Goal: Use online tool/utility: Use online tool/utility

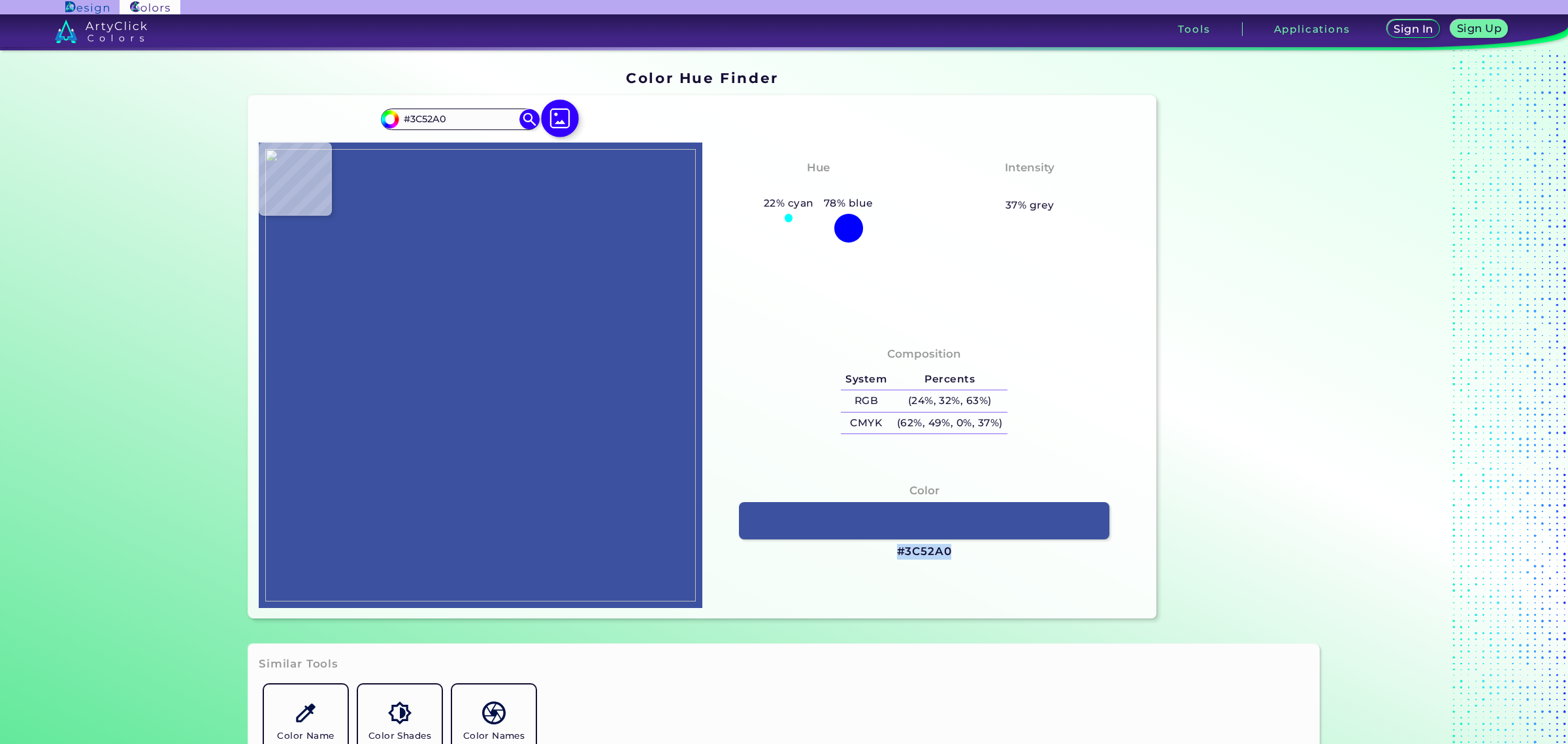
click at [553, 118] on img at bounding box center [560, 118] width 38 height 38
click at [0, 0] on input "file" at bounding box center [0, 0] width 0 height 0
click at [533, 537] on img at bounding box center [481, 375] width 431 height 452
type input "#778262"
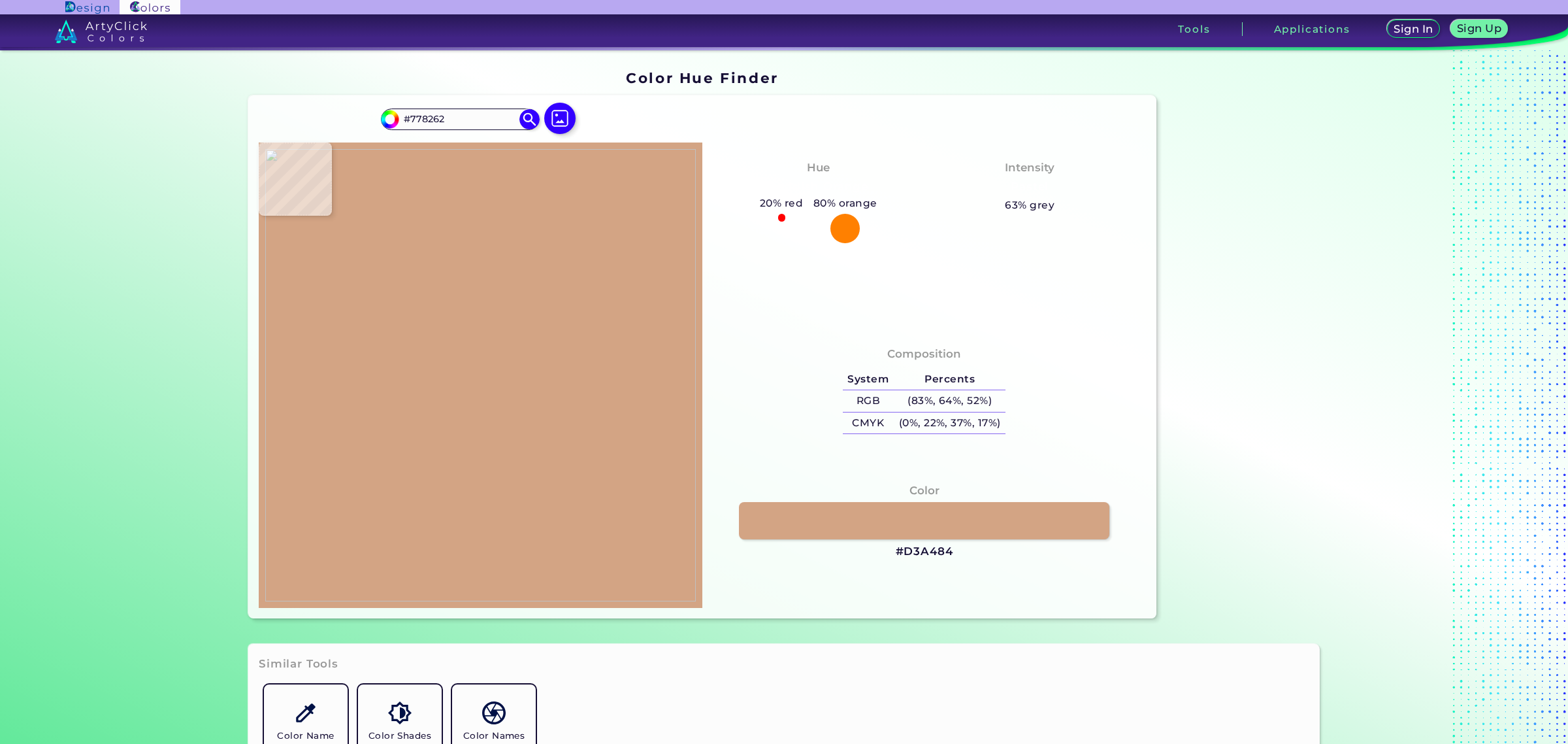
type input "#d3a484"
type input "#D3A484"
type input "#d6a98a"
type input "#D6A98A"
type input "#d7ab90"
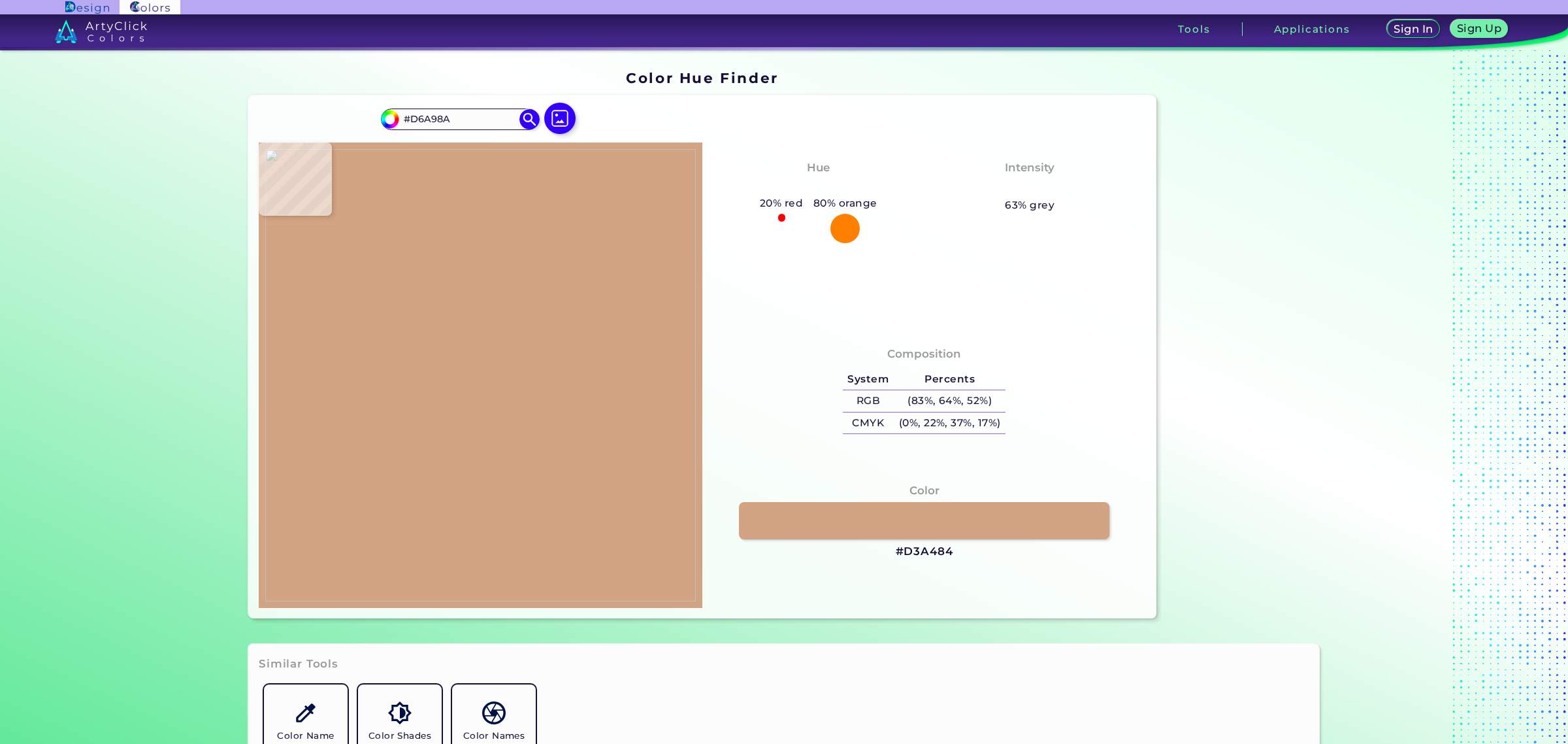
type input "#D7AB90"
type input "#decabd"
type input "#DECABD"
type input "#efefed"
type input "#EFEFED"
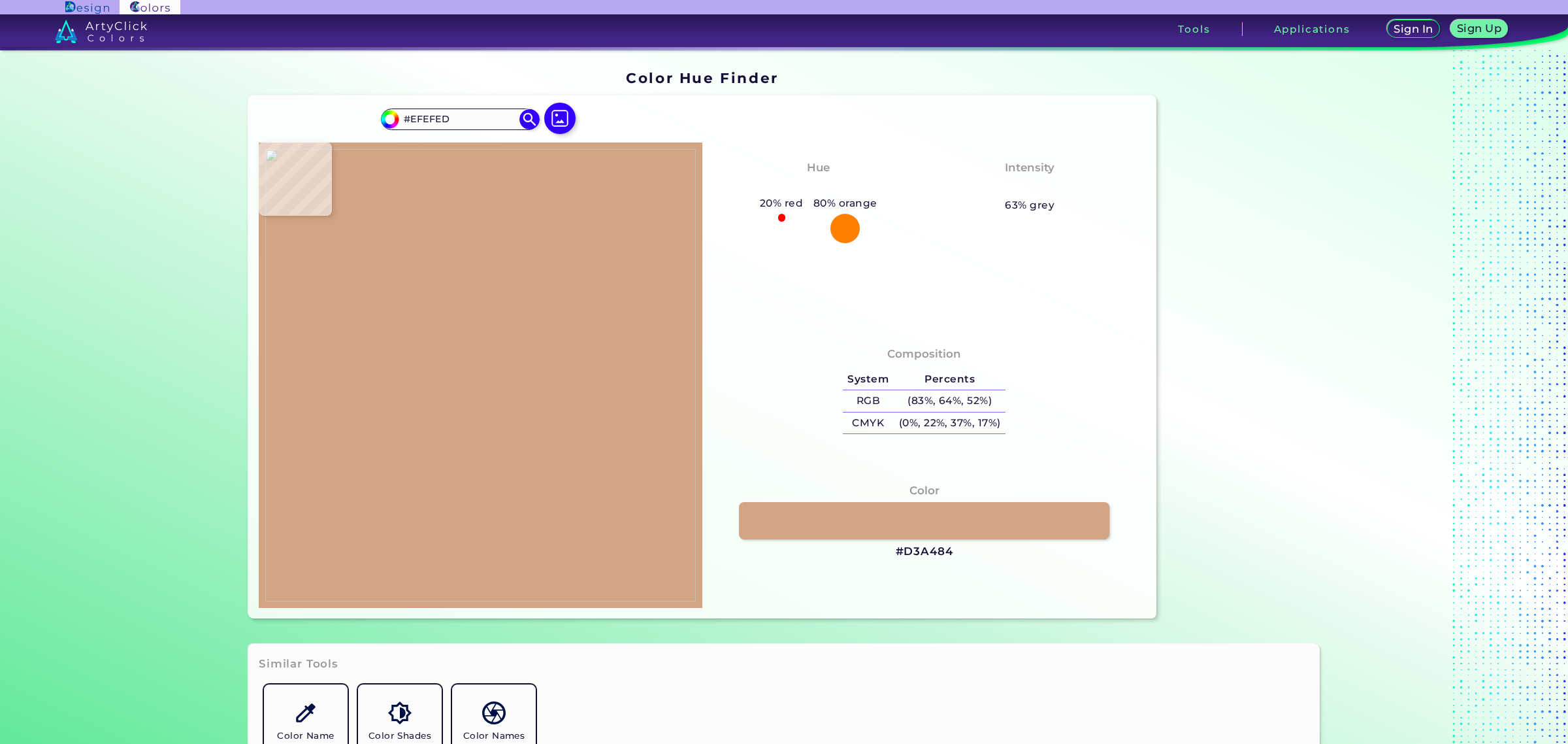
type input "#f0f0ee"
type input "#F0F0EE"
type input "#f1f1ef"
type input "#F1F1EF"
type input "#efefed"
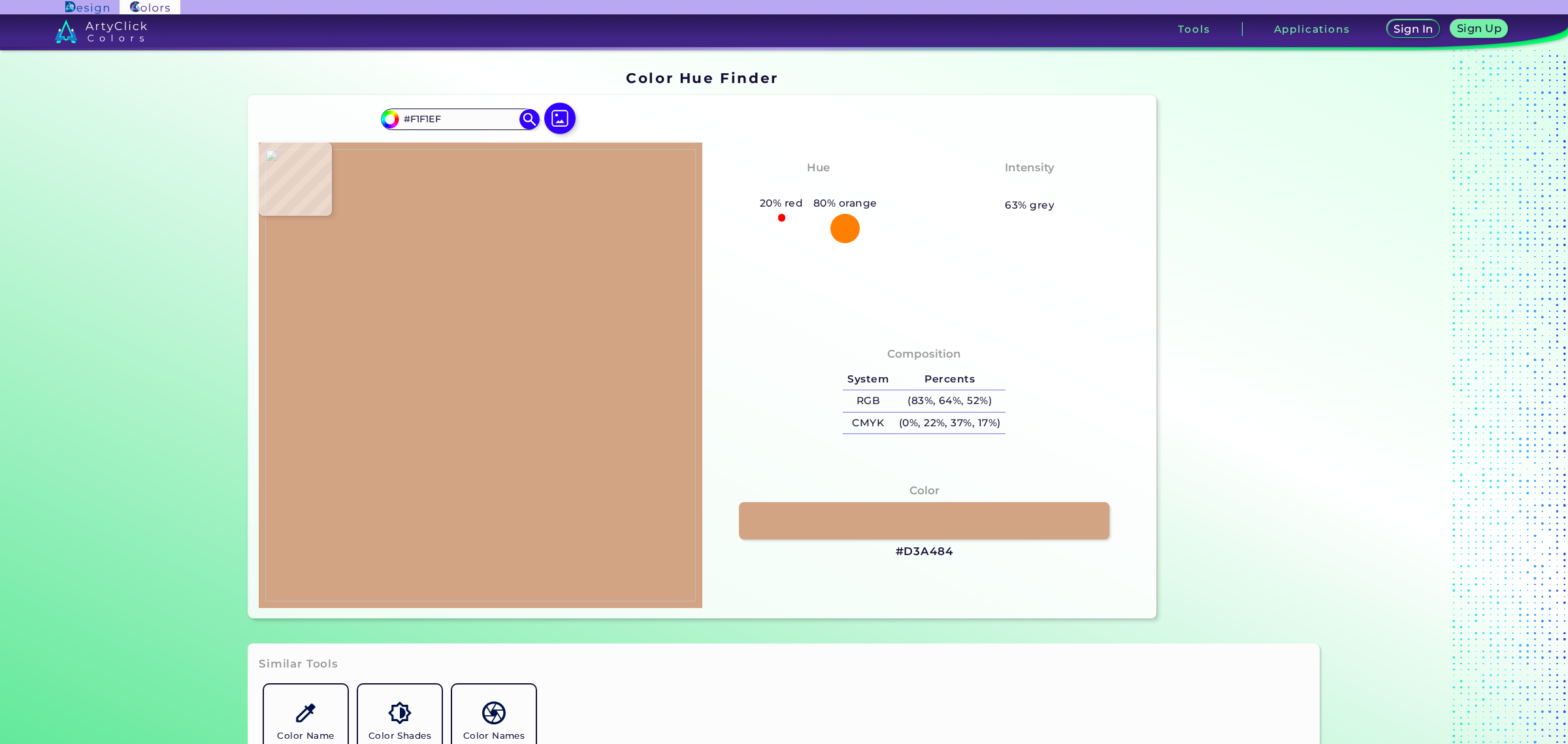
type input "#EFEFED"
type input "#f0f0ee"
type input "#F0F0EE"
type input "#ddc6b7"
type input "#DDC6B7"
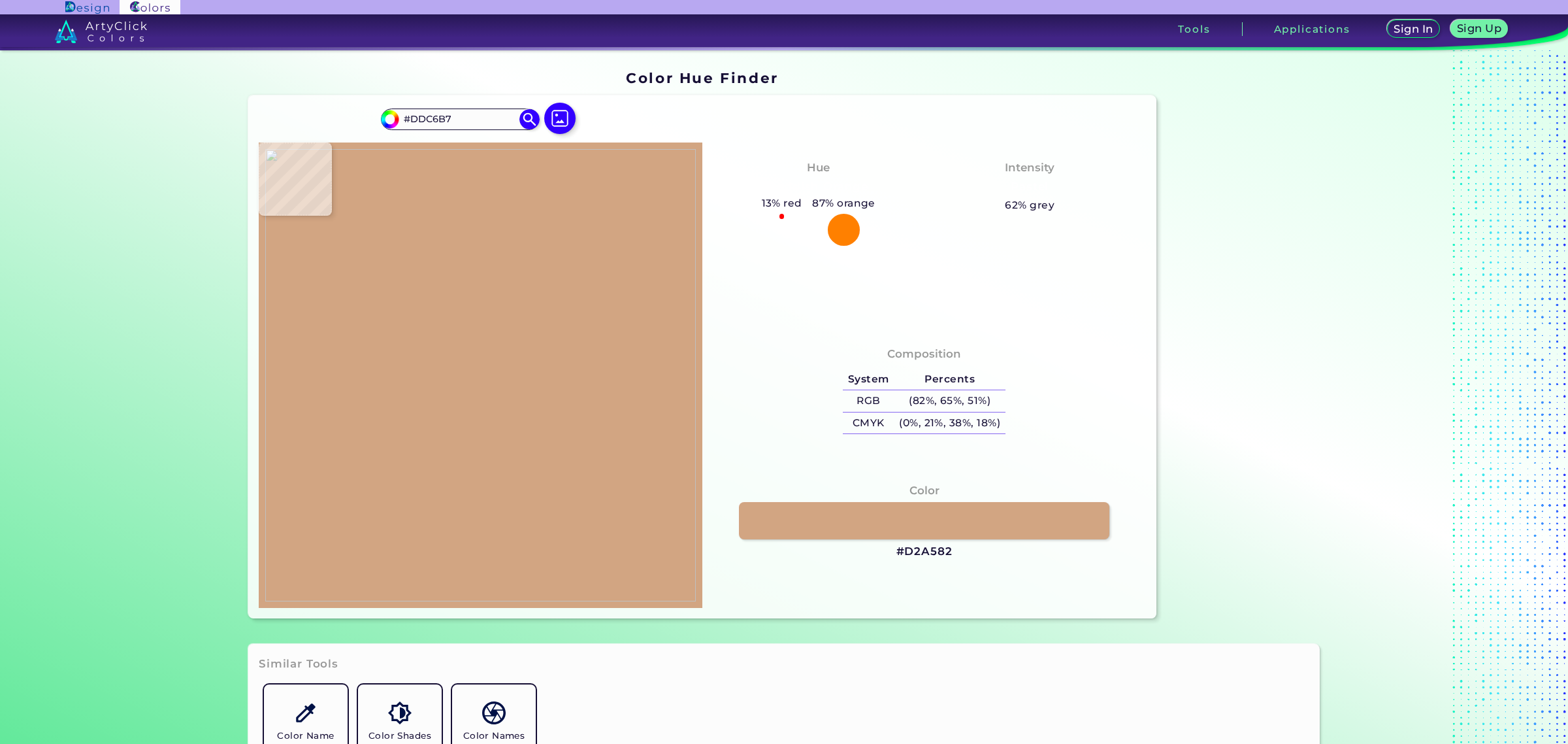
type input "#d2a582"
type input "#D2A582"
type input "#d3a784"
type input "#D3A784"
type input "#d5a888"
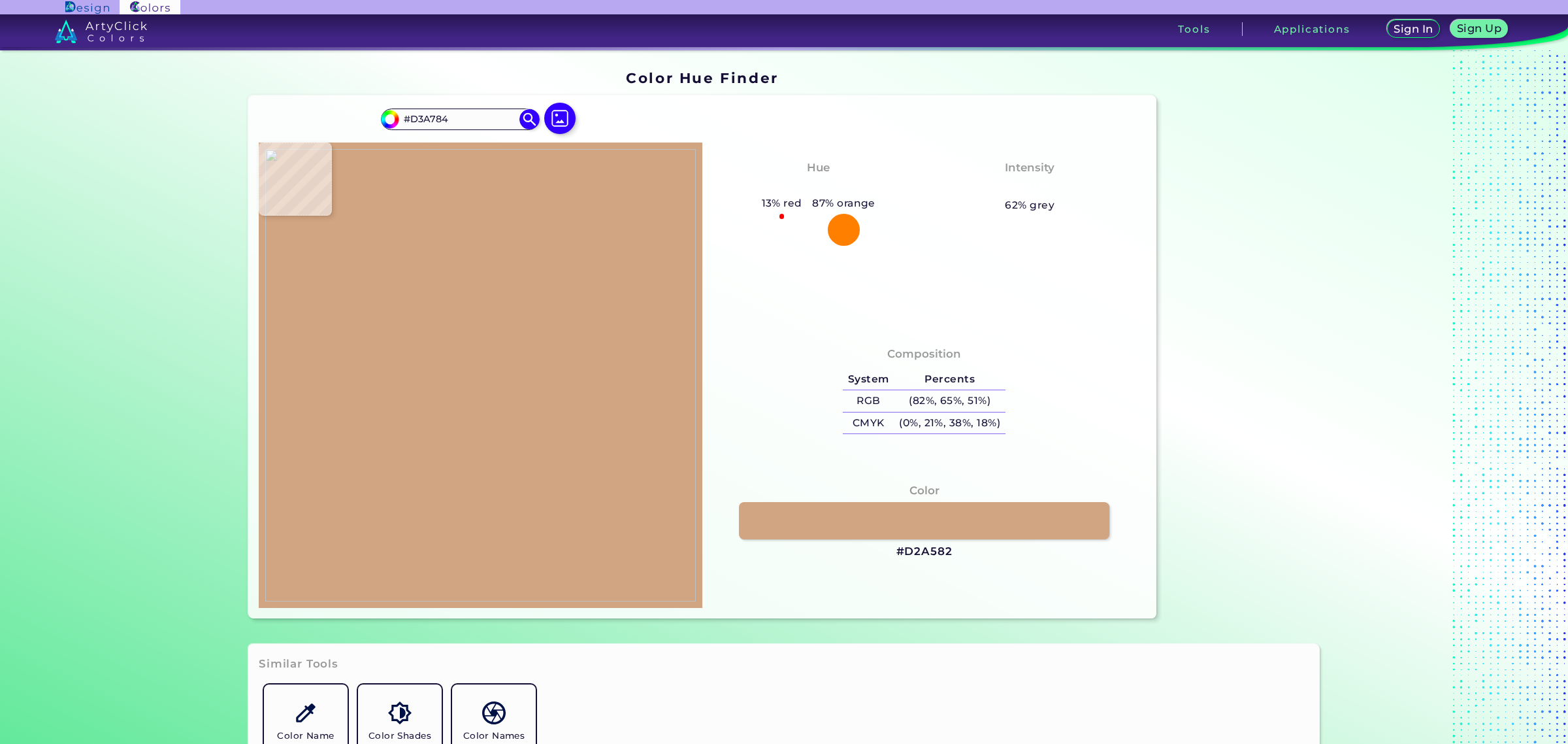
type input "#D5A888"
type input "#d6a98a"
type input "#D6A98A"
type input "#d6a887"
type input "#D6A887"
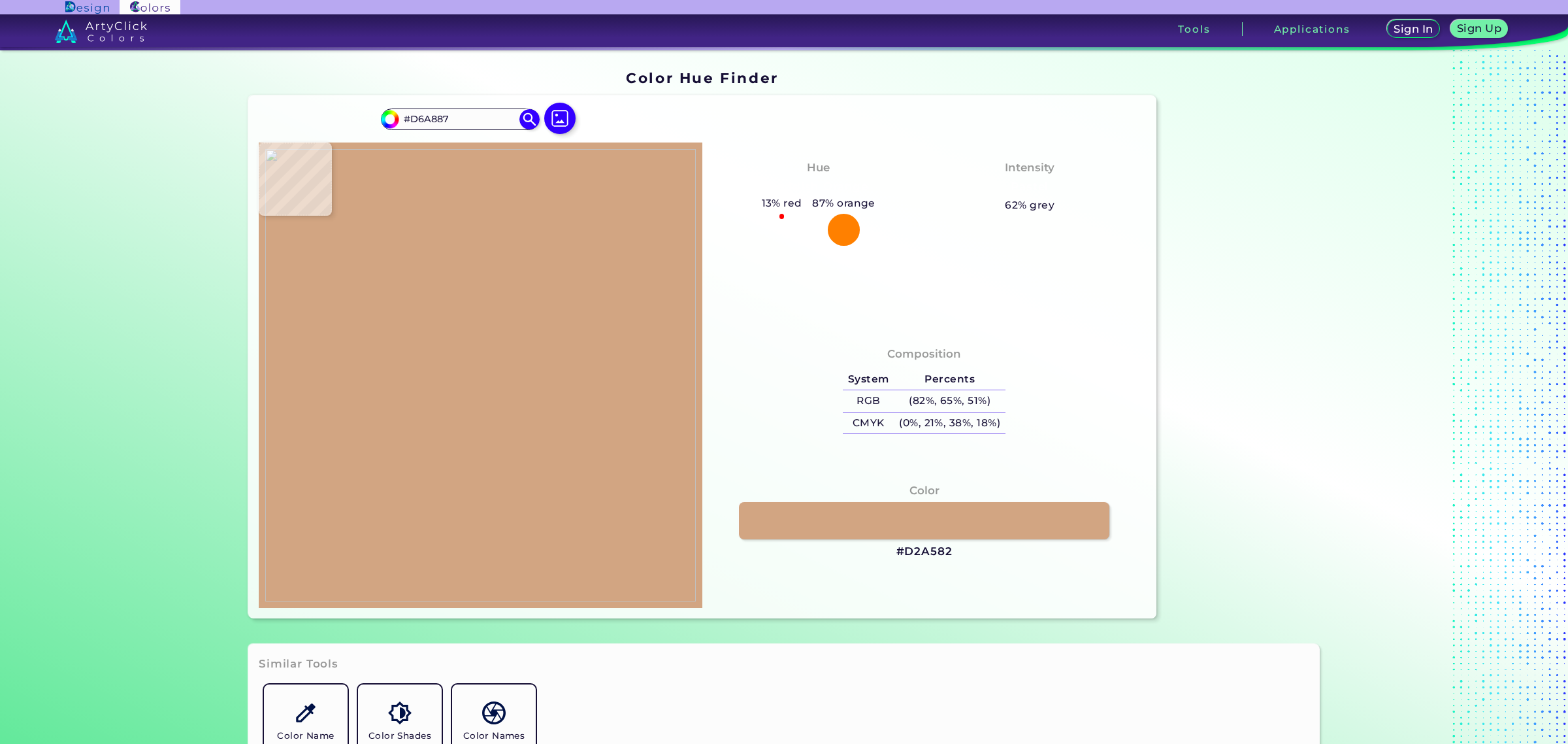
type input "#d3a584"
type input "#D3A584"
type input "#d2a483"
type input "#D2A483"
type input "#cfa07e"
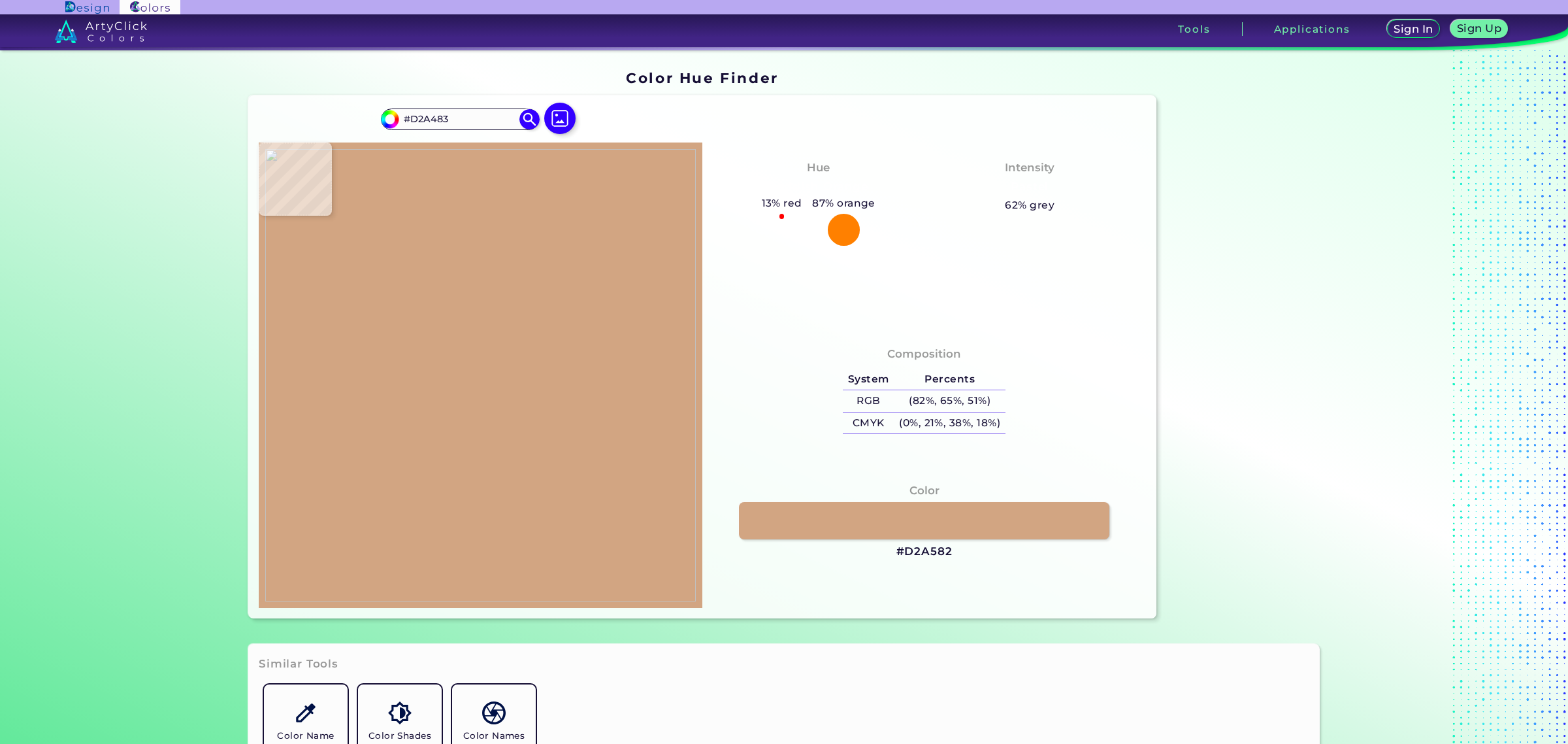
type input "#CFA07E"
type input "#cfa281"
type input "#CFA281"
type input "#b8c0a2"
type input "#B8C0A2"
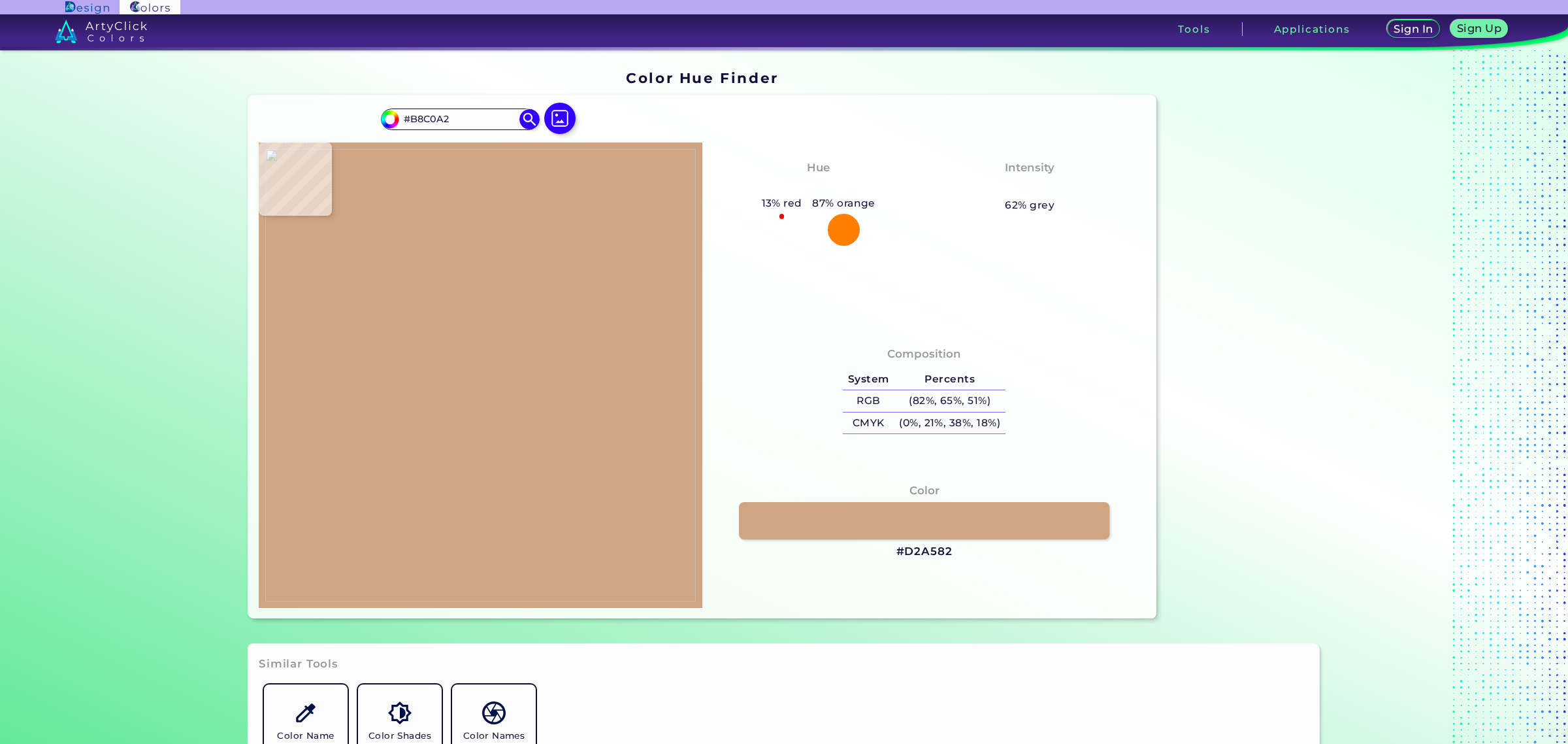
type input "#9da784"
type input "#9DA784"
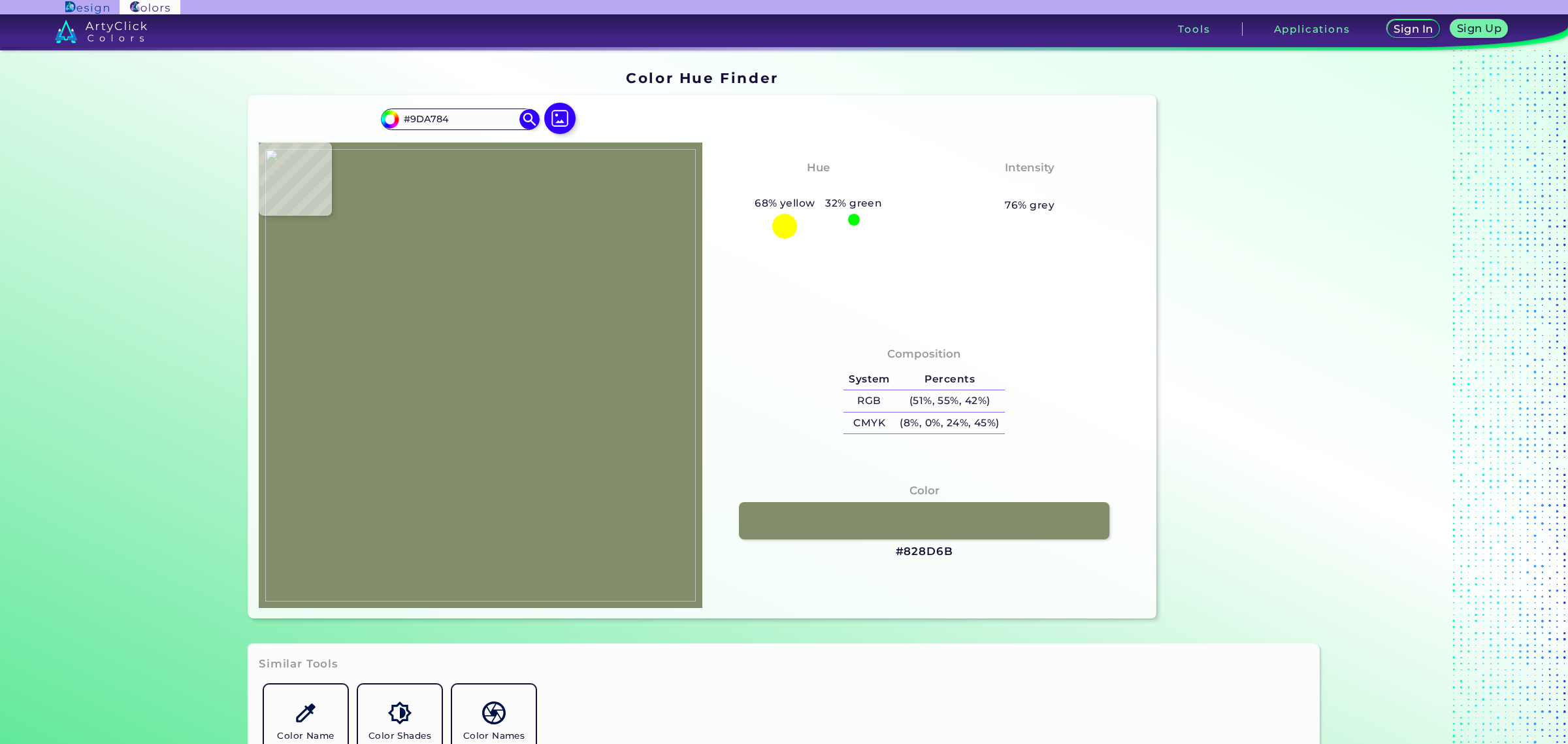
type input "#828d6b"
type input "#828D6B"
type input "#7a8563"
type input "#7A8563"
type input "#778260"
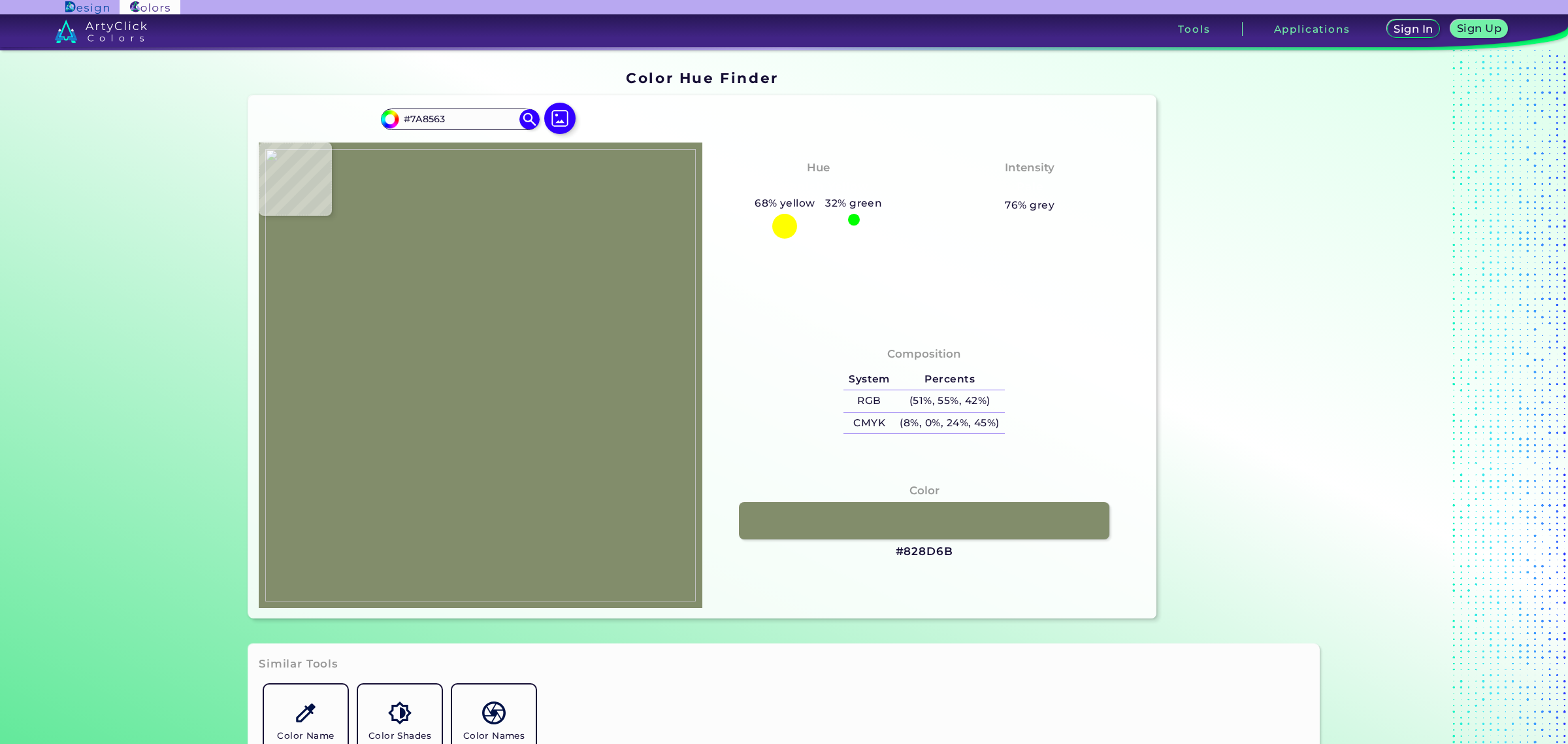
type input "#778260"
type input "#6f7a57"
type input "#6F7A57"
type input "#6a7857"
type input "#6A7857"
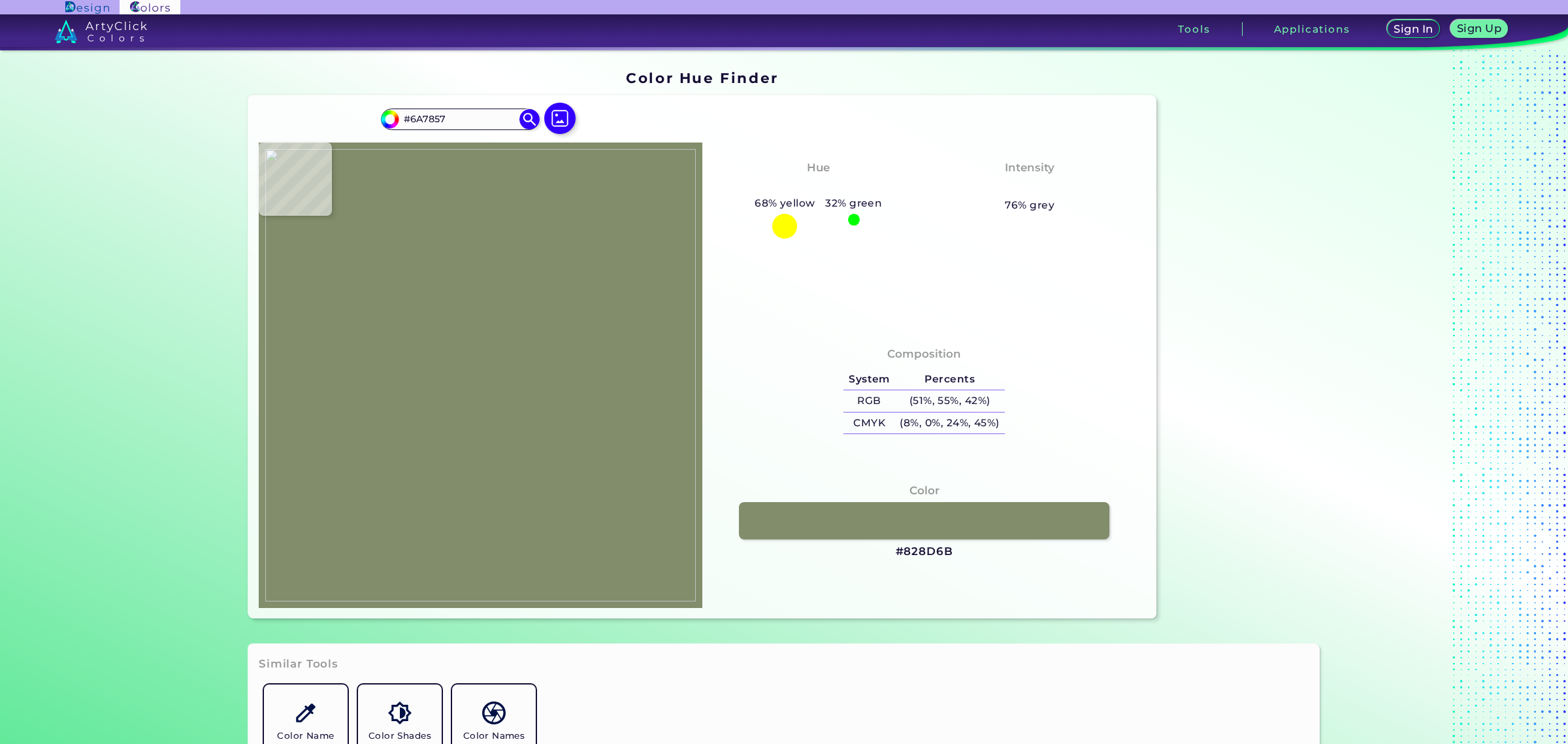
type input "#697656"
type input "#647153"
type input "#657254"
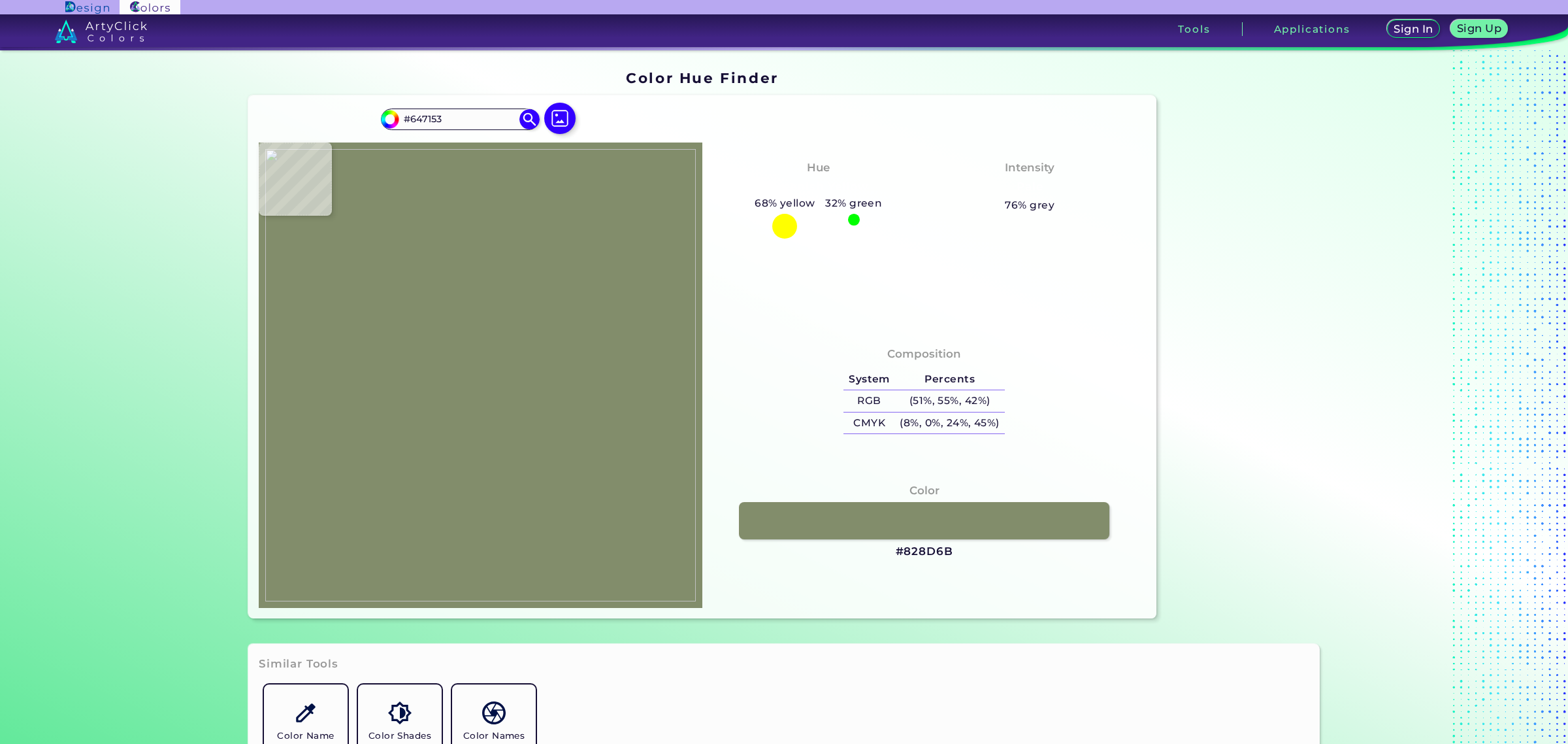
type input "#657254"
type input "#667554"
type input "#6c7a59"
type input "#6C7A59"
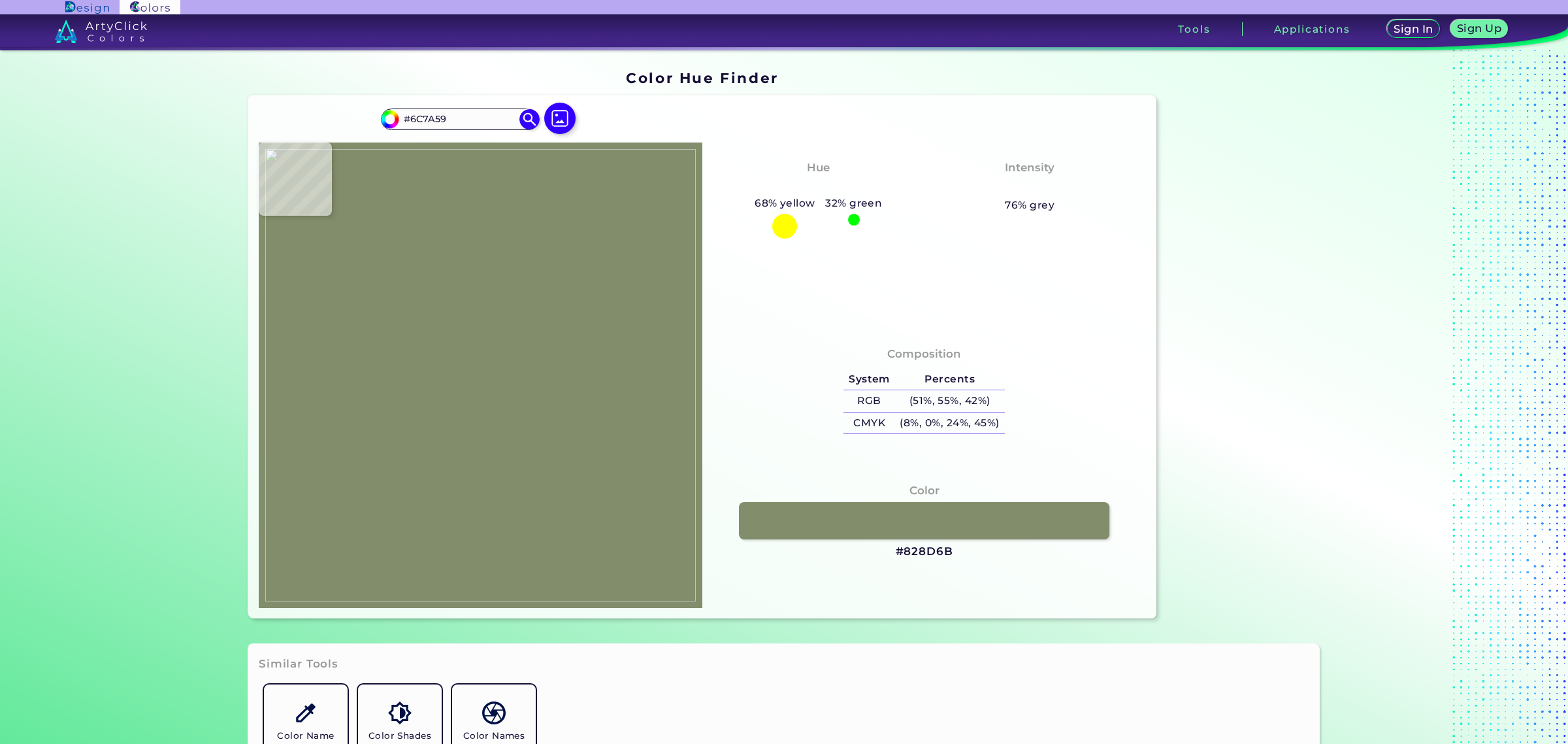
type input "#6a7759"
type input "#6A7759"
type input "#677455"
type input "#667355"
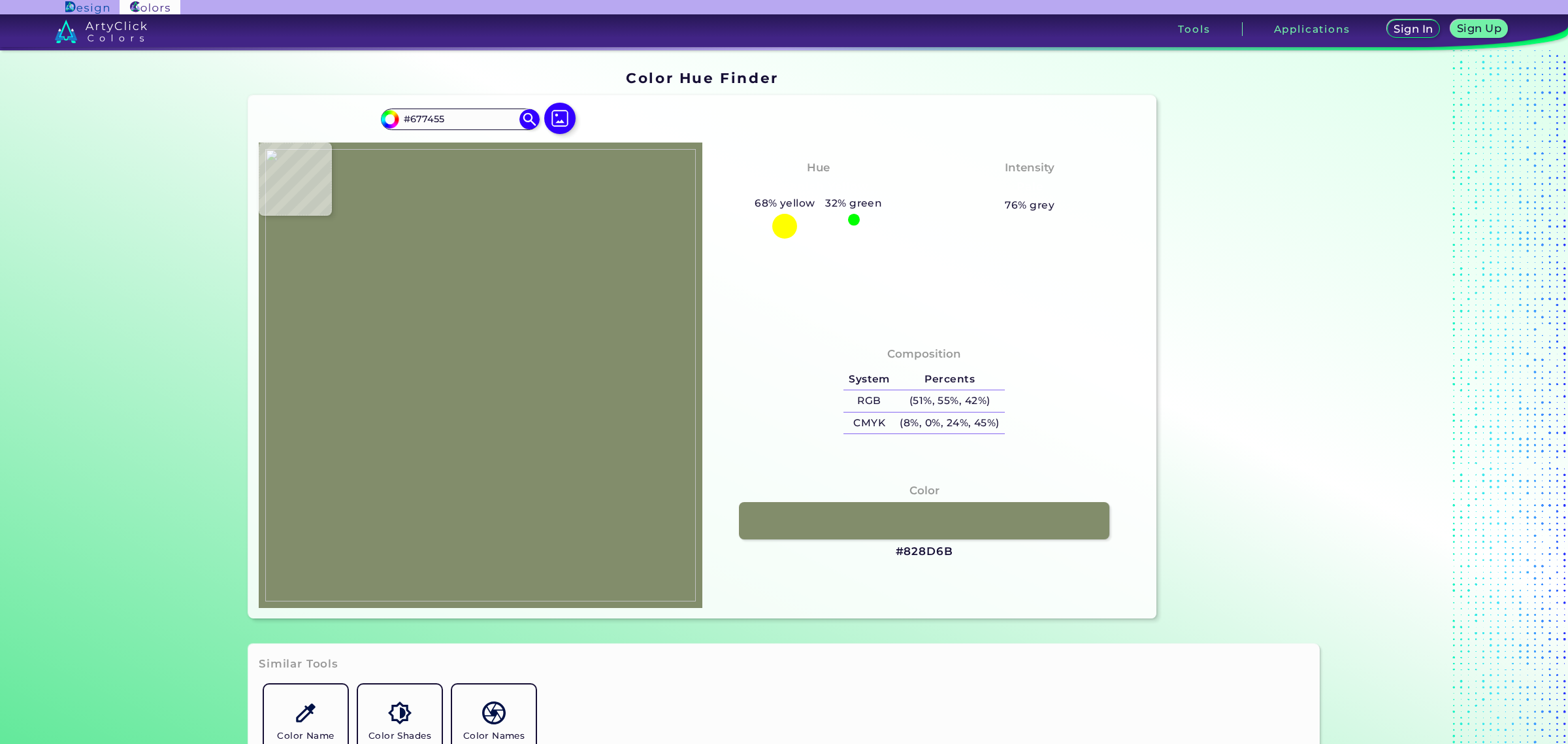
type input "#667355"
type input "#6e7959"
type input "#6E7959"
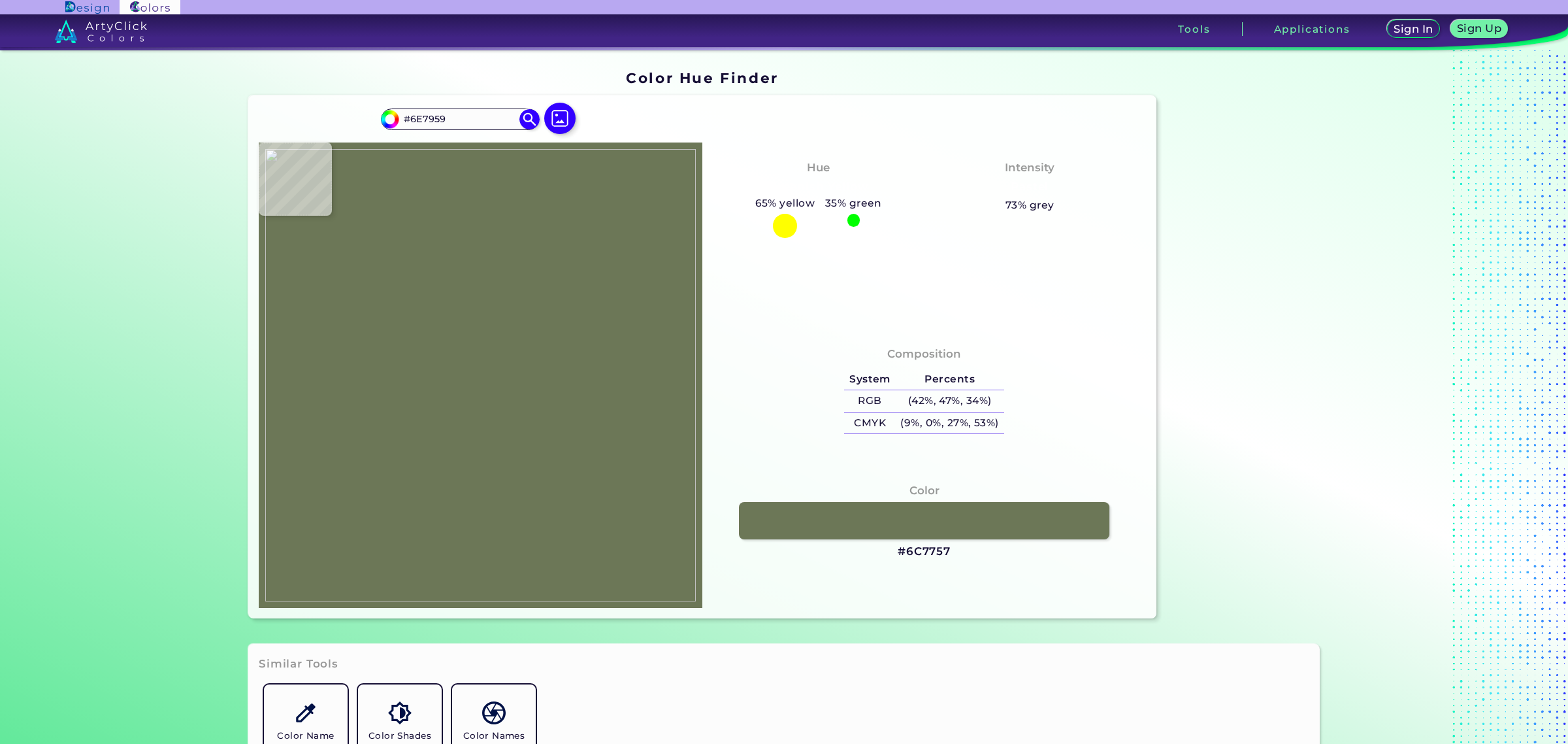
type input "#6c7757"
type input "#6C7757"
type input "#667453"
type input "#667355"
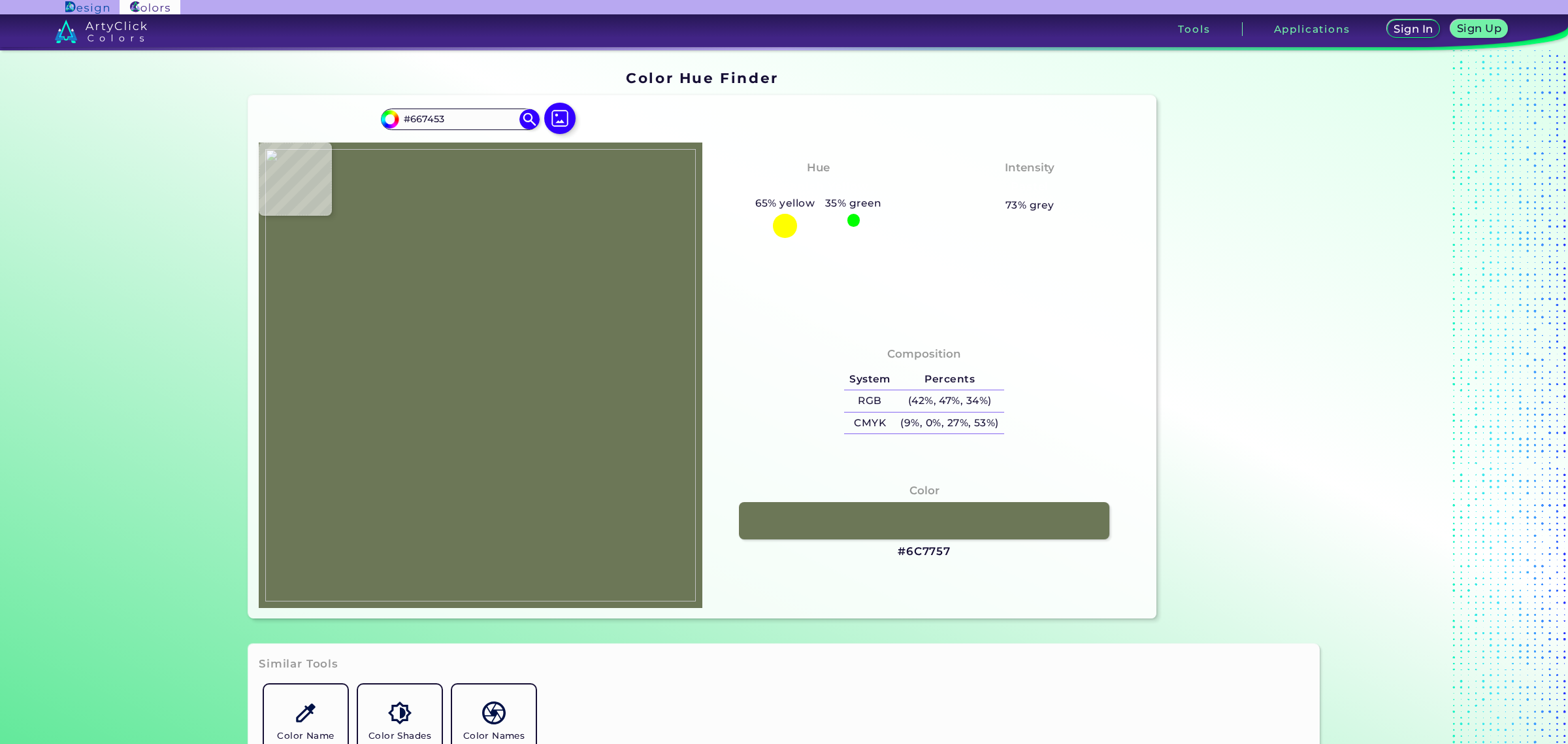
type input "#667355"
type input "#647154"
type input "#6a7656"
type input "#6A7656"
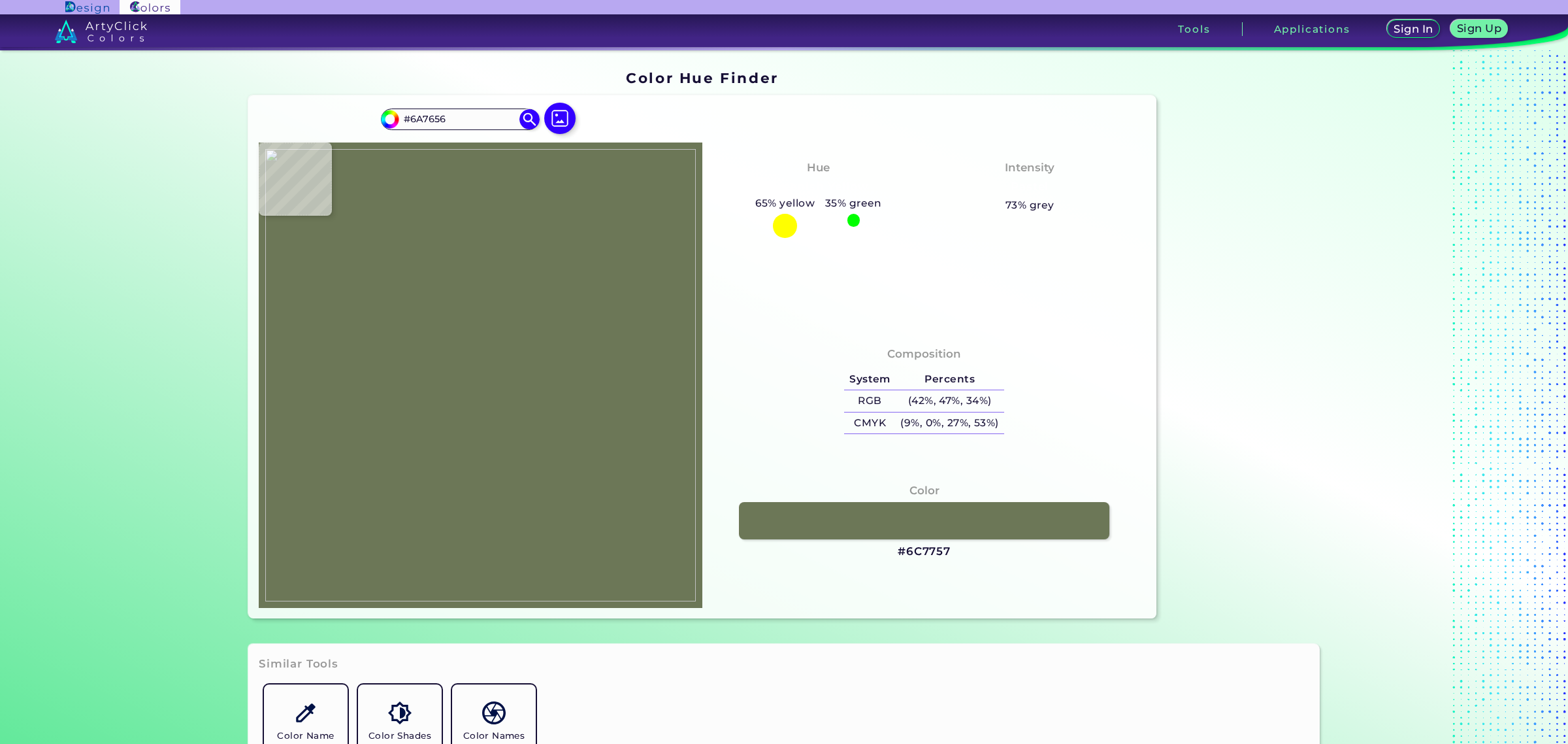
type input "#677354"
type input "#6c7a59"
type input "#6C7A59"
type input "#6a7857"
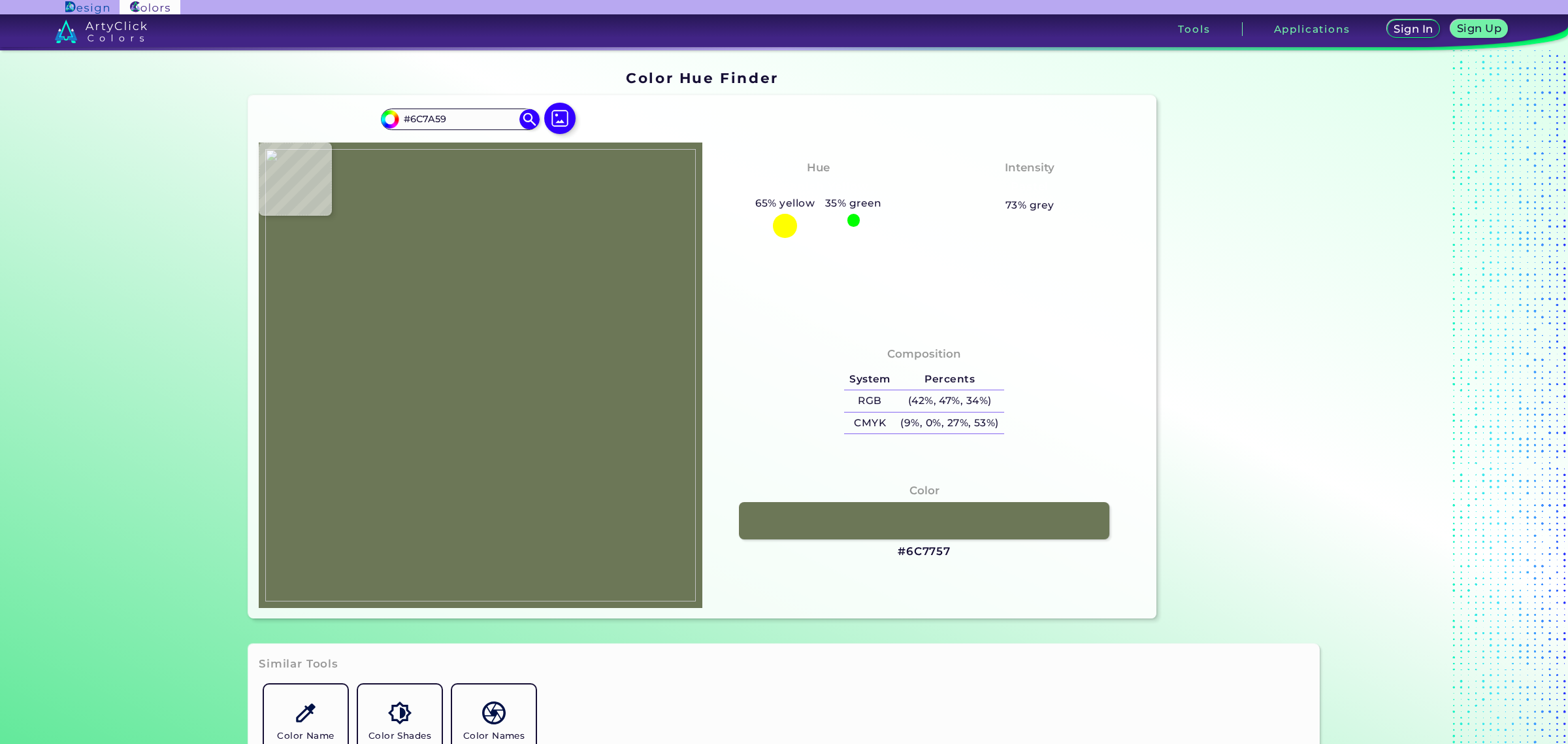
type input "#6A7857"
type input "#697756"
type input "#6c7a59"
type input "#6C7A59"
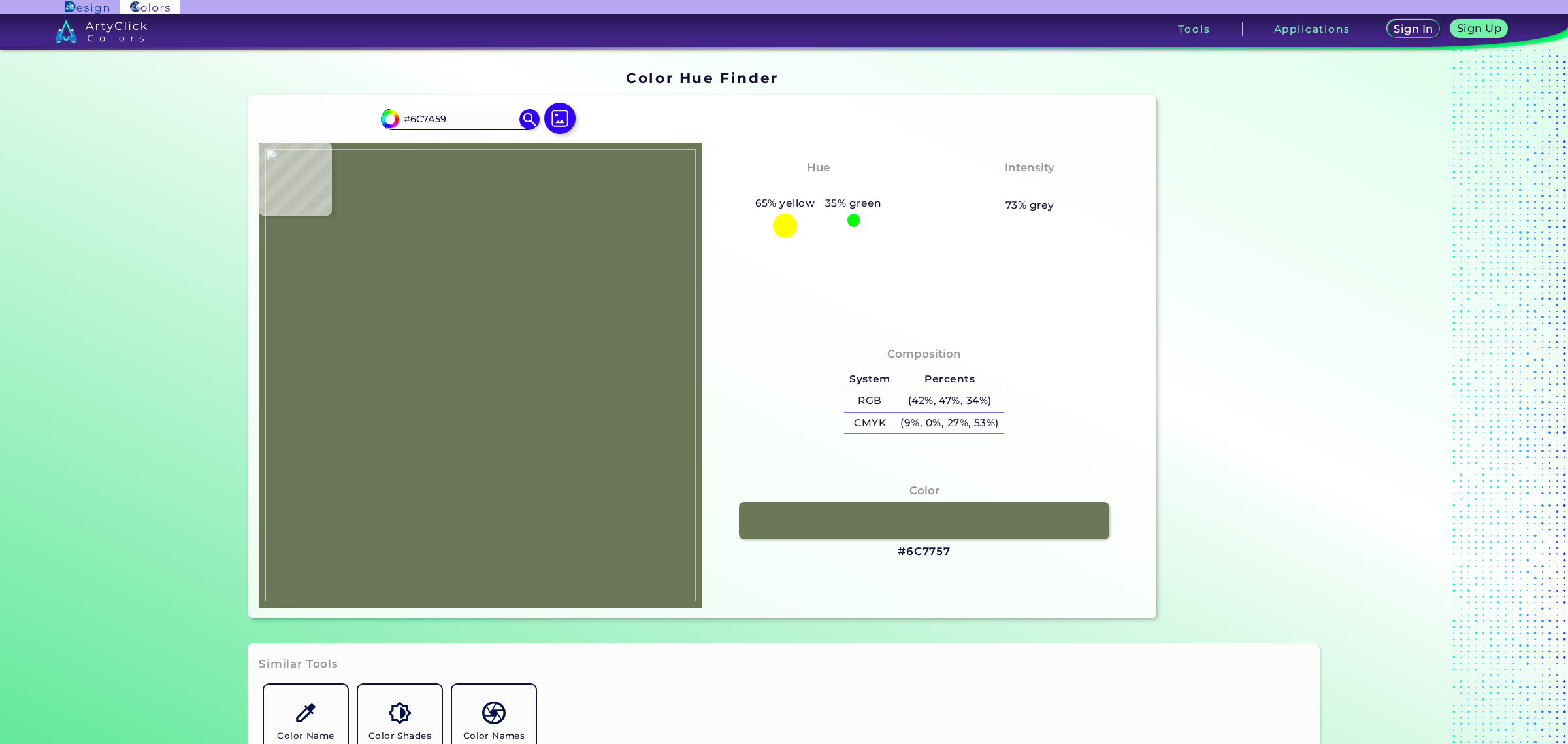
type input "#6d7959"
type input "#6D7959"
type input "#667353"
type input "#6d7856"
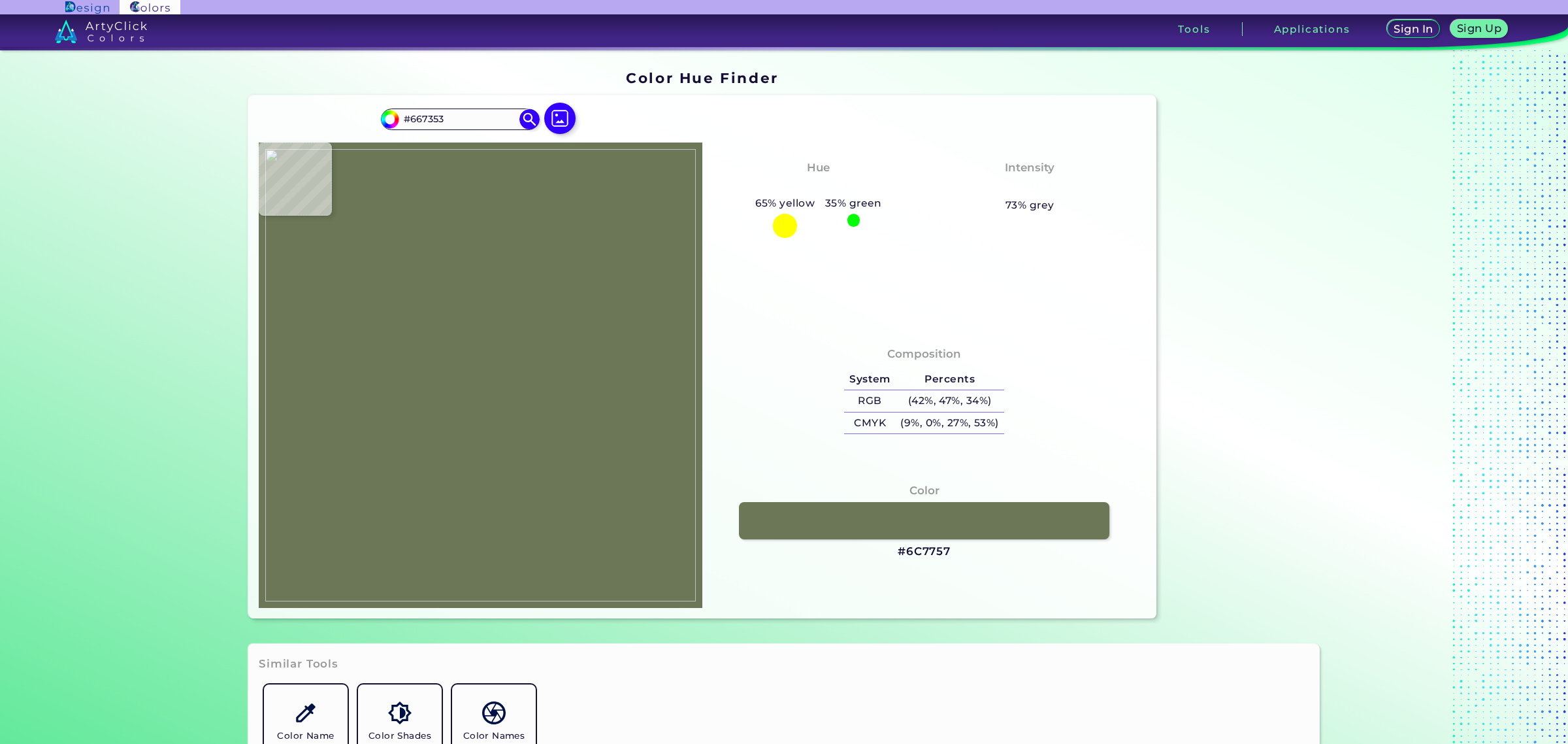
type input "#6D7856"
type input "#6d7755"
type input "#6D7755"
type input "#757f5d"
type input "#757F5D"
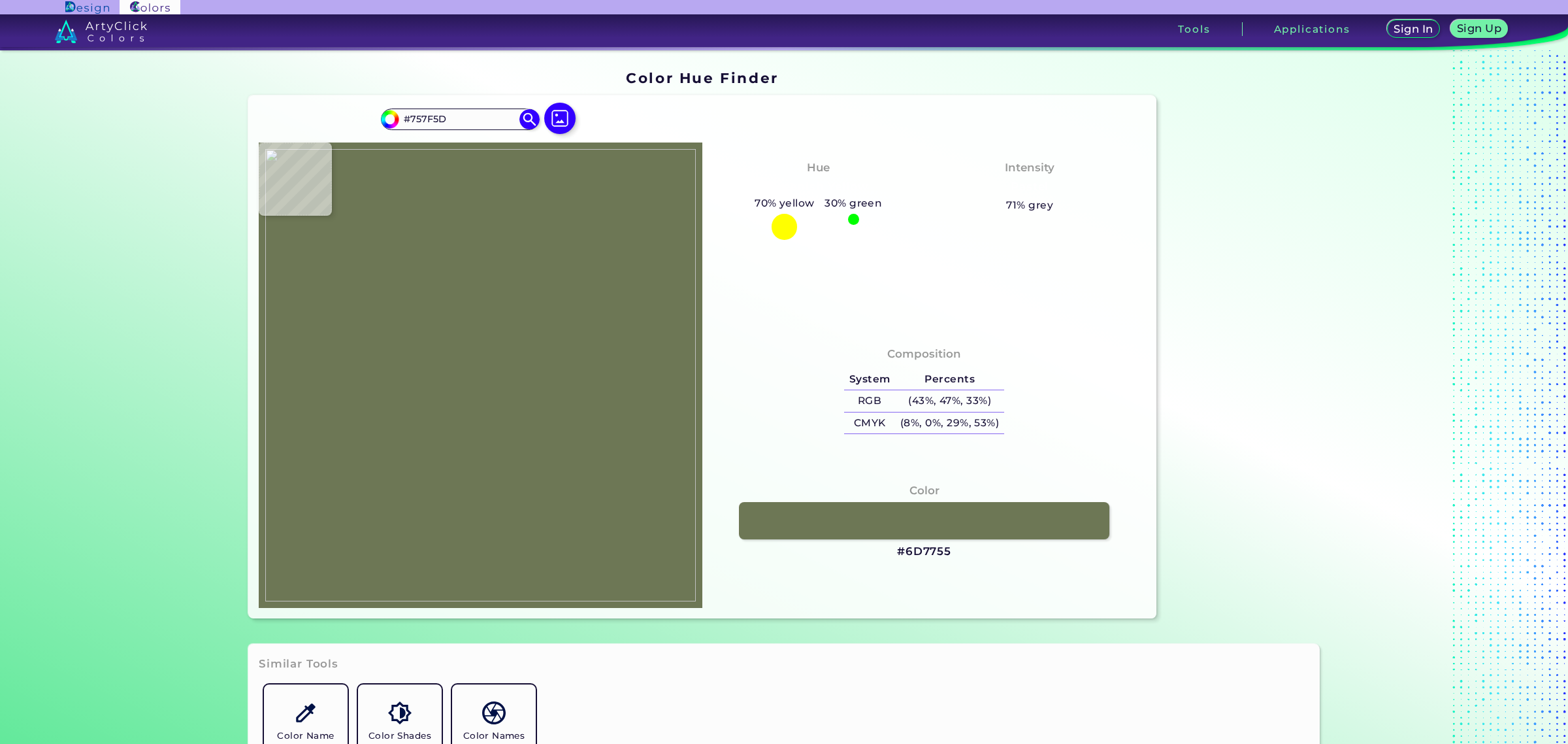
type input "#697452"
type input "#6d7955"
type input "#6D7955"
type input "#6c7a56"
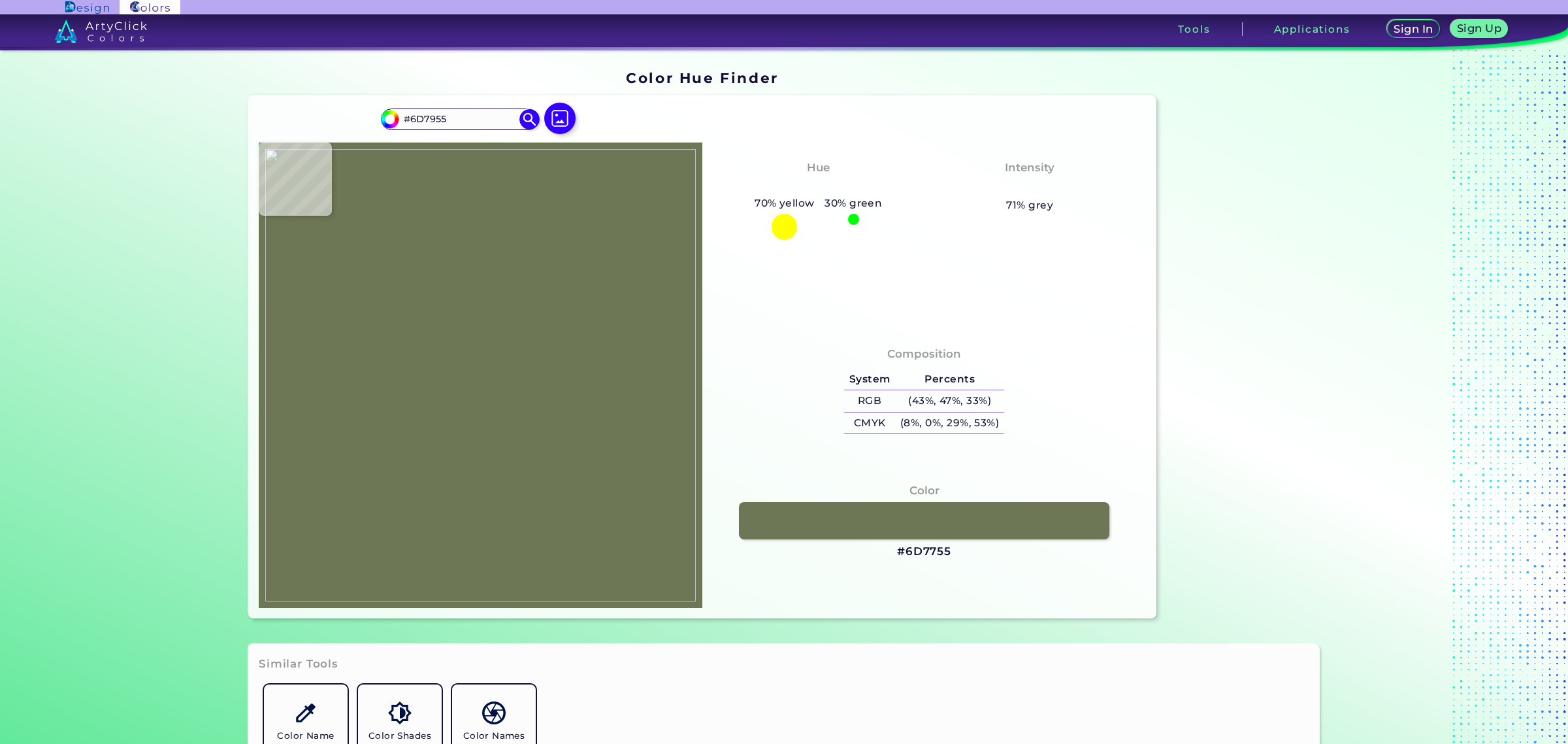
type input "#6C7A56"
type input "#717b59"
type input "#717B59"
type input "#707b59"
type input "#707B59"
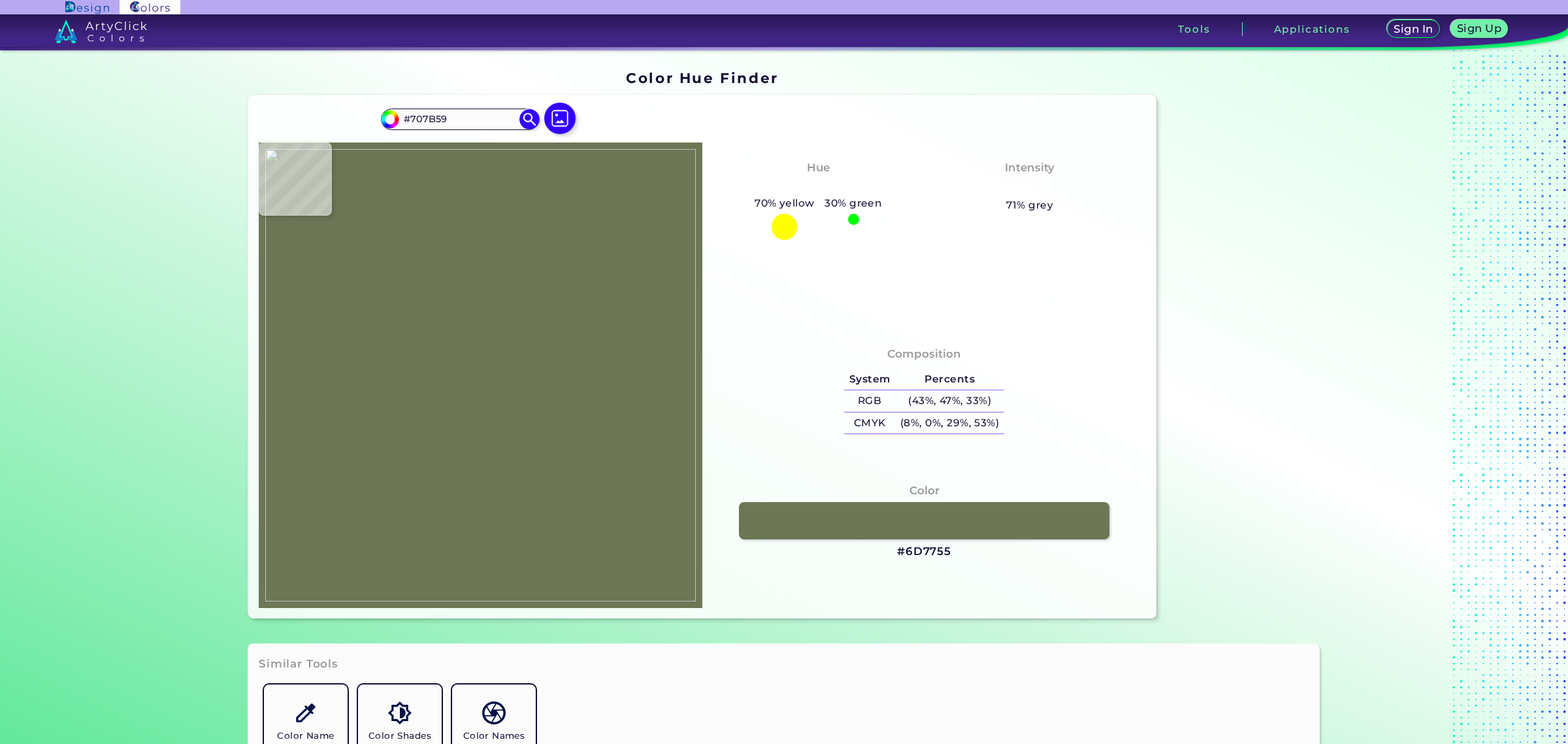
type input "#6c7755"
type input "#6C7755"
type input "#727d5b"
type input "#727D5B"
type input "#6f7a58"
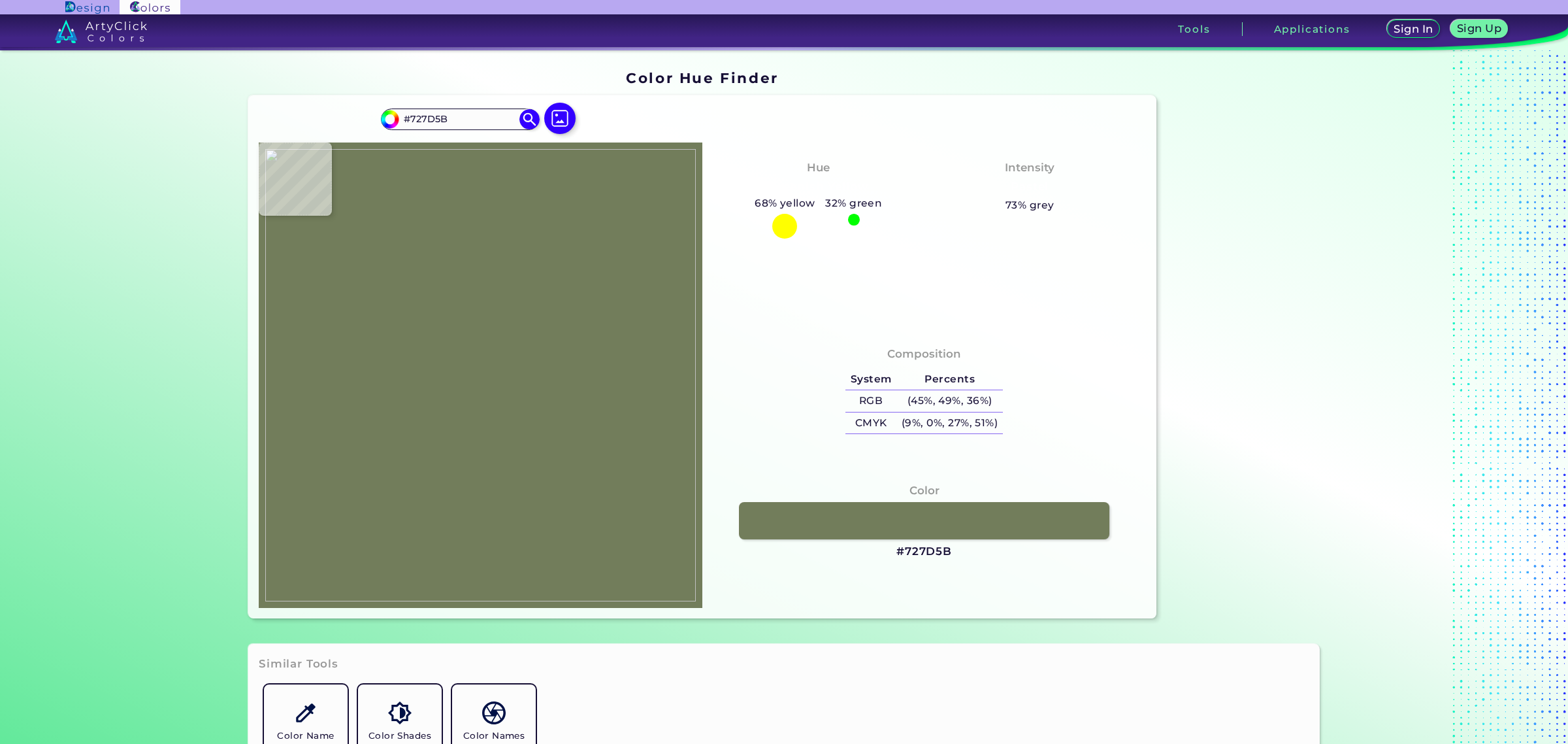
type input "#6F7A58"
type input "#75815c"
type input "#75815C"
type input "#76835f"
type input "#76835F"
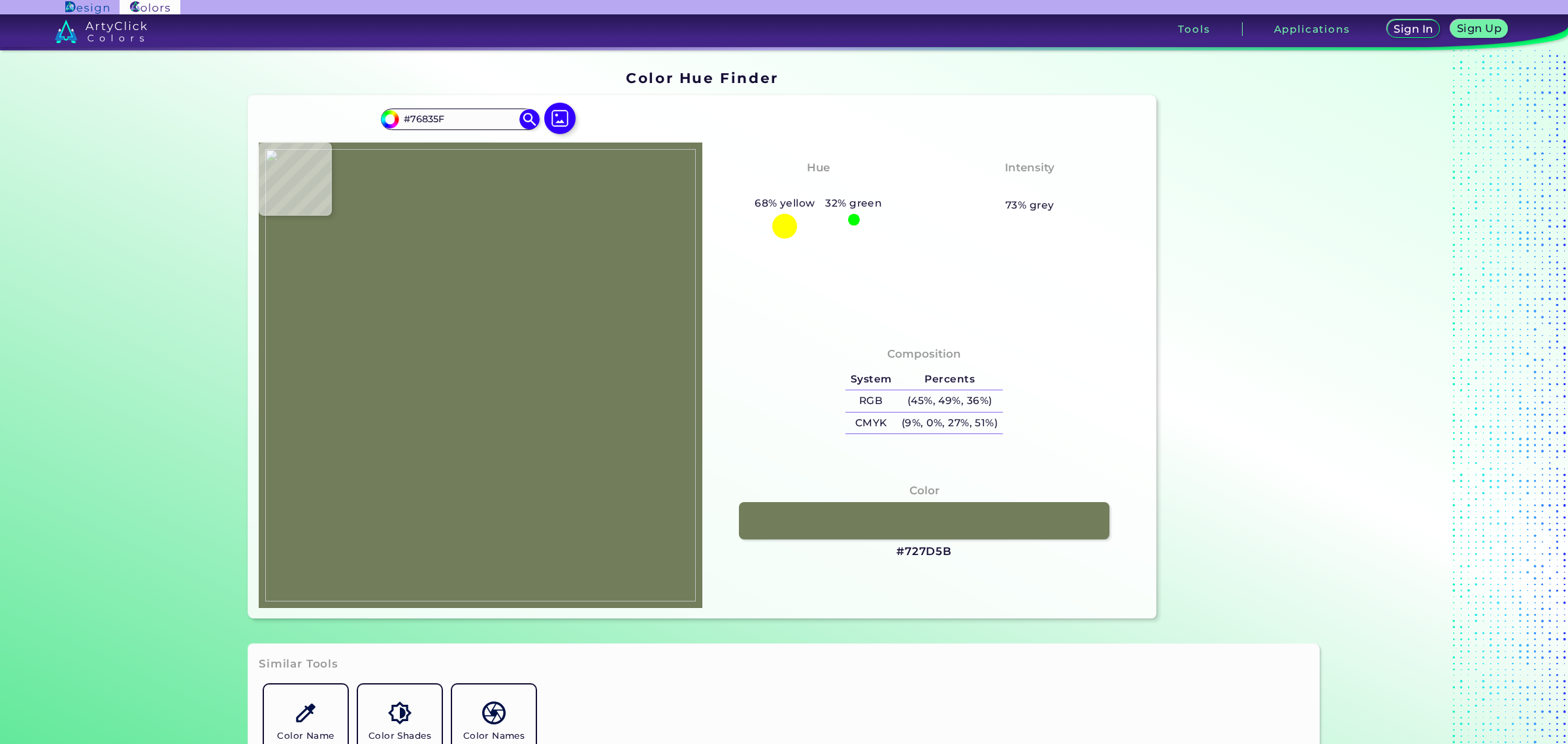
type input "#727e5b"
type input "#727E5B"
type input "#707c58"
type input "#707C58"
type input "#727d5b"
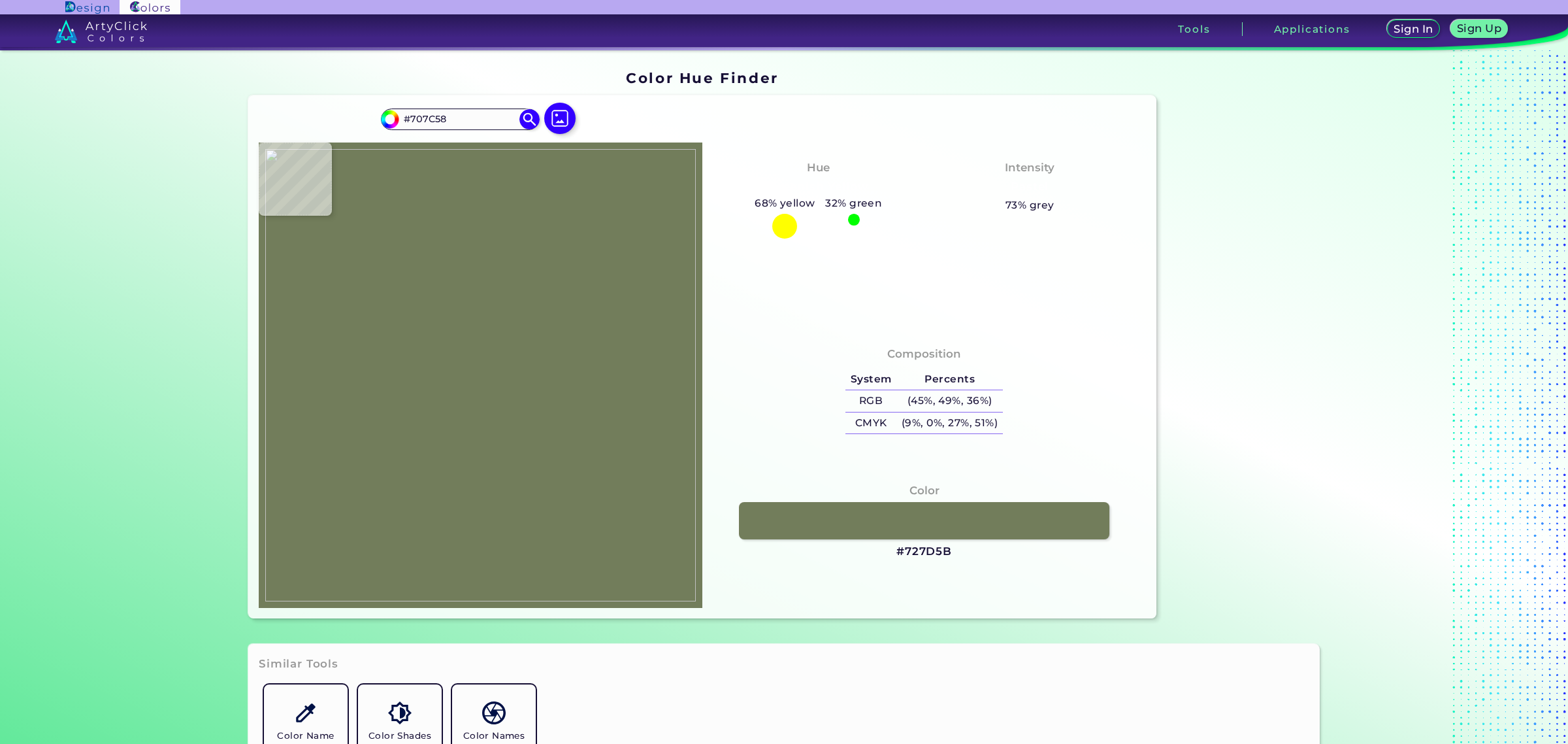
type input "#727D5B"
type input "#727e5a"
type input "#727E5A"
type input "#74805c"
type input "#74805C"
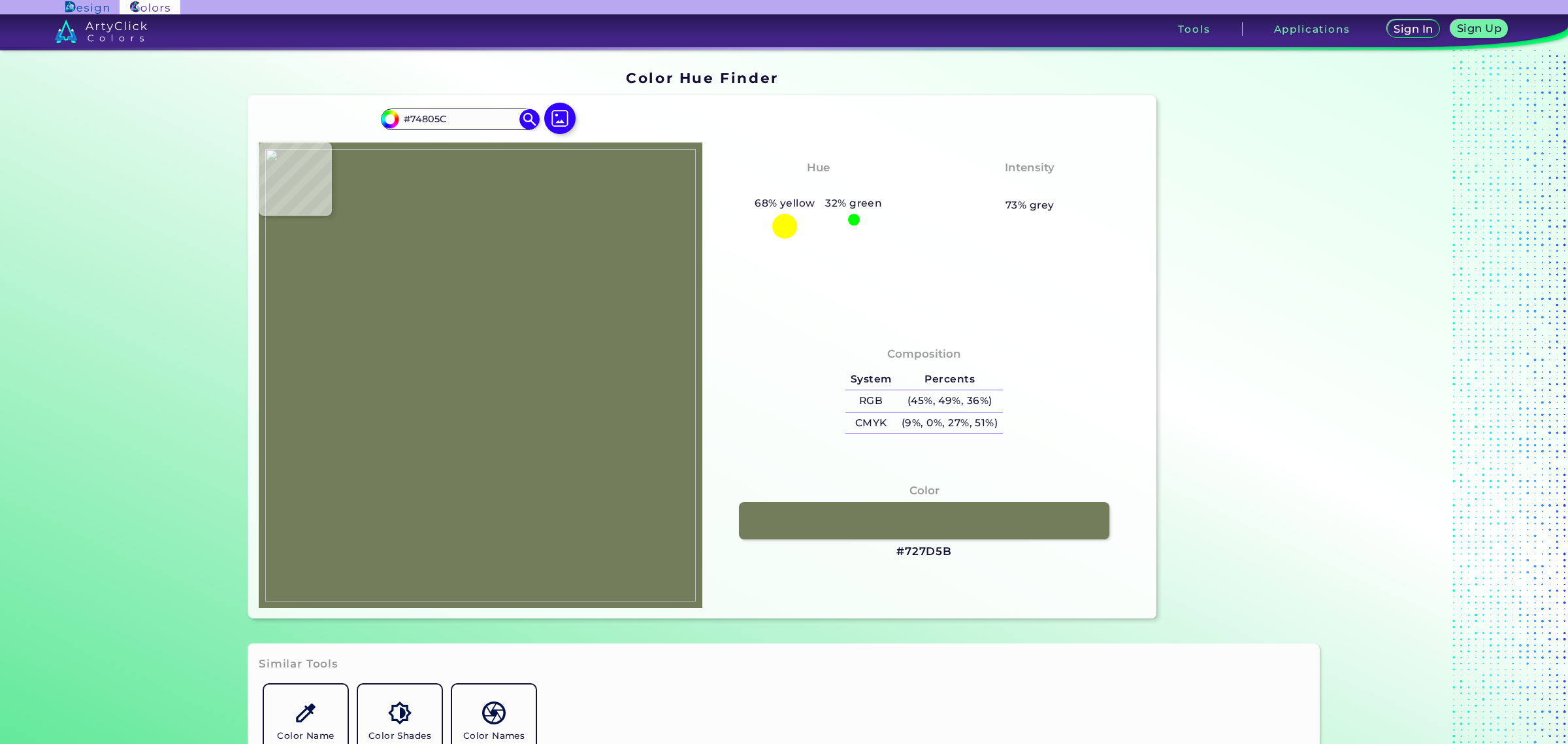
type input "#747f5d"
type input "#747F5D"
type input "#76815f"
type input "#76815F"
type input "#6f7d5a"
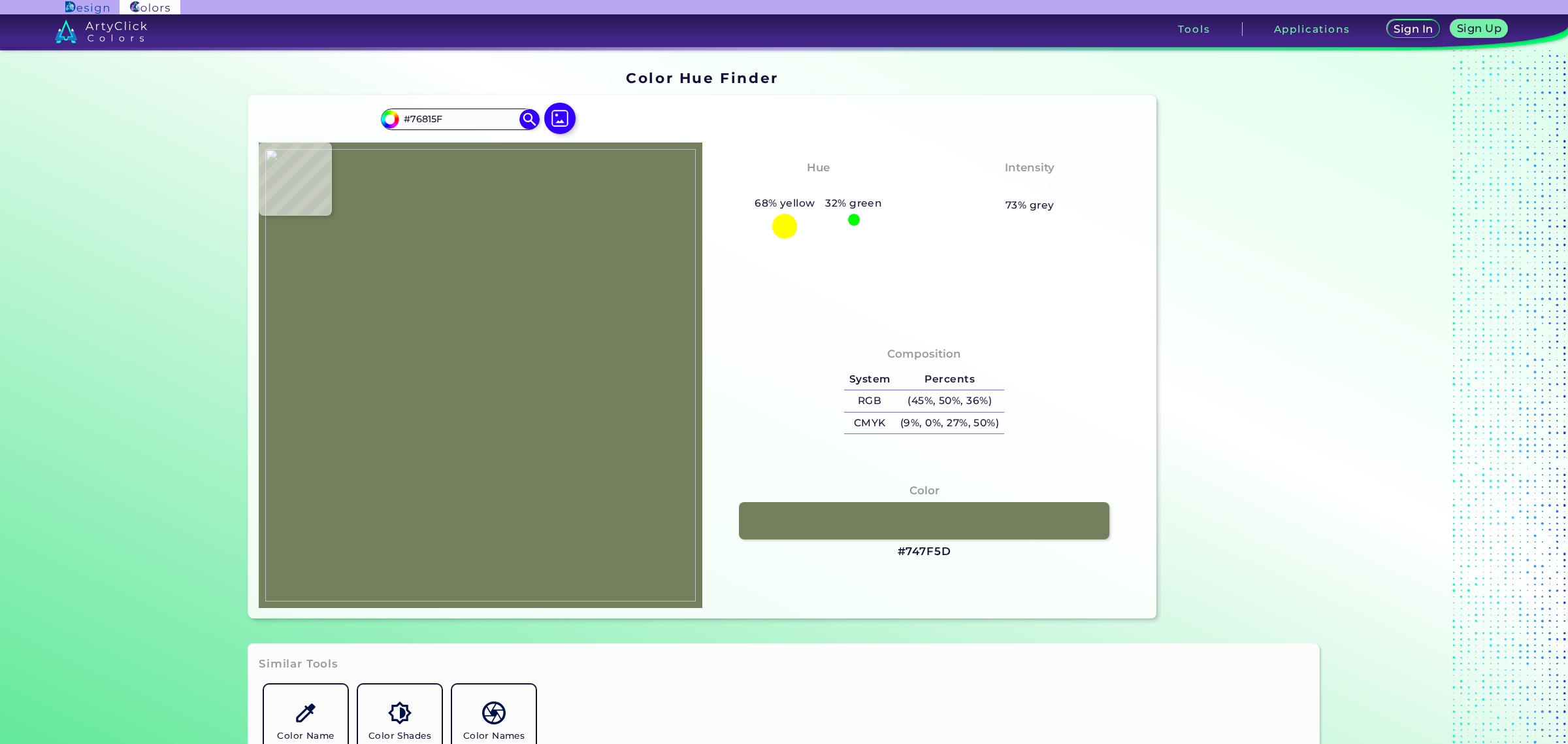
type input "#6F7D5A"
type input "#747f5d"
type input "#747F5D"
type input "#74805d"
type input "#74805D"
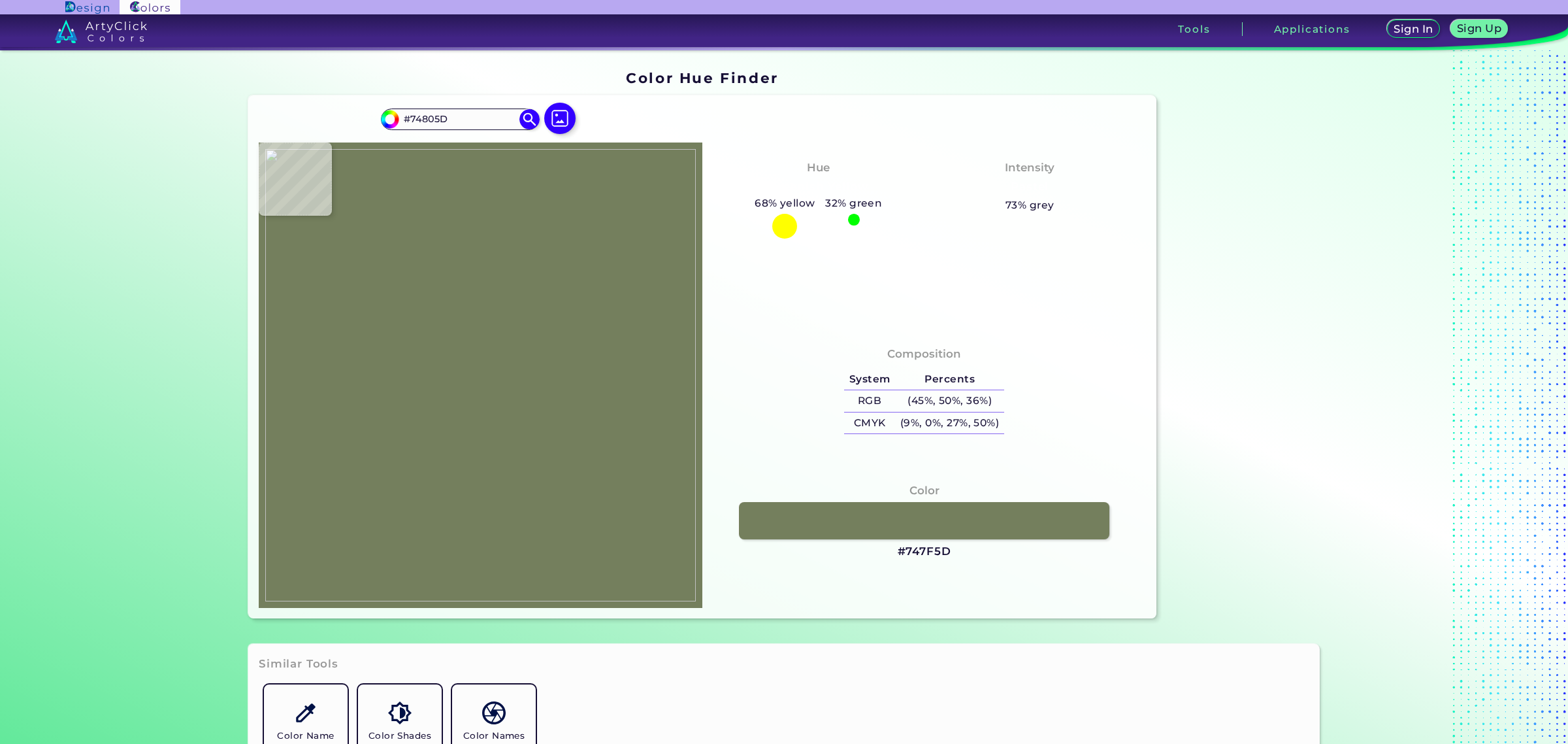
type input "#798462"
type input "#788361"
type input "#747f5d"
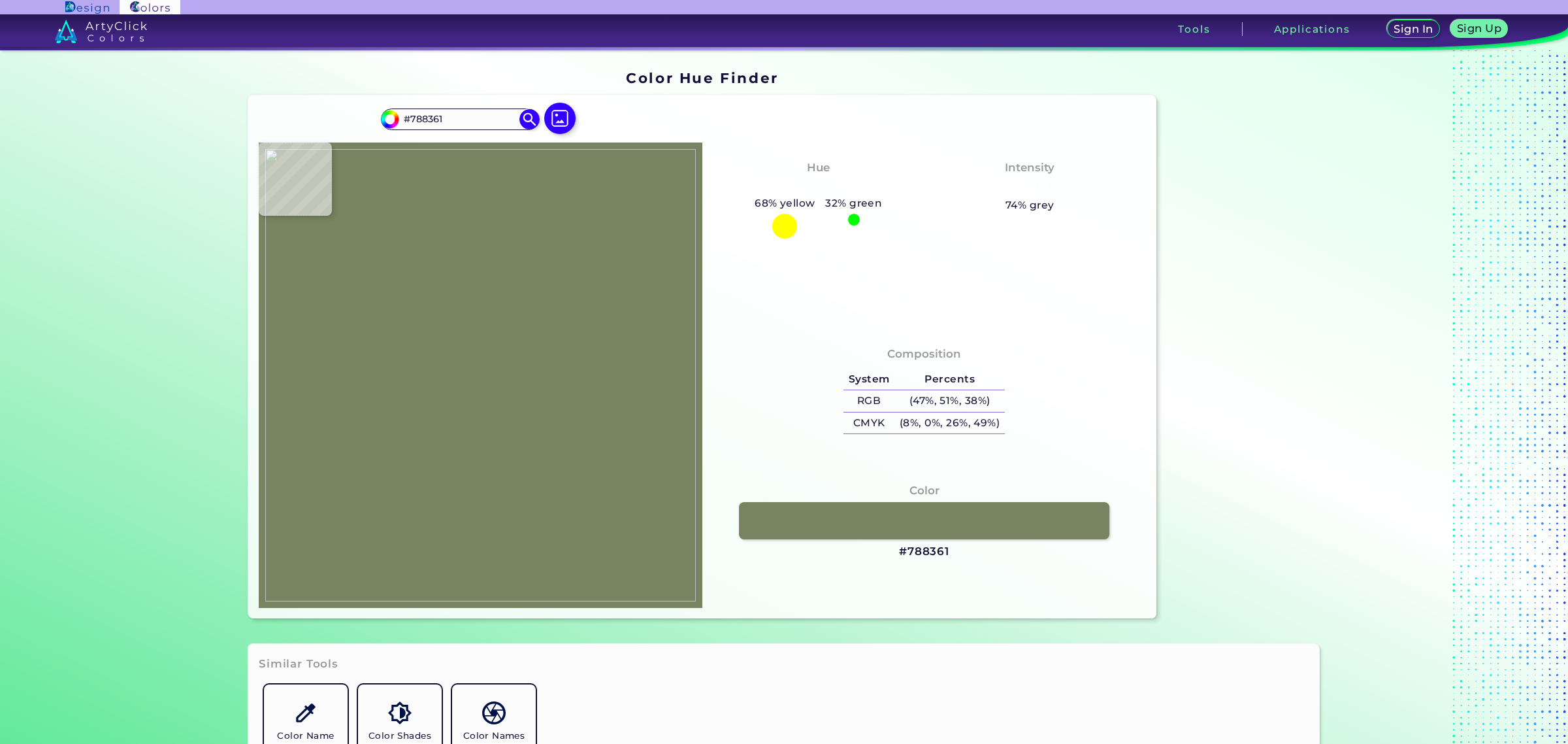
type input "#747F5D"
type input "#7a8563"
type input "#7A8563"
type input "#6f7a58"
type input "#6F7A58"
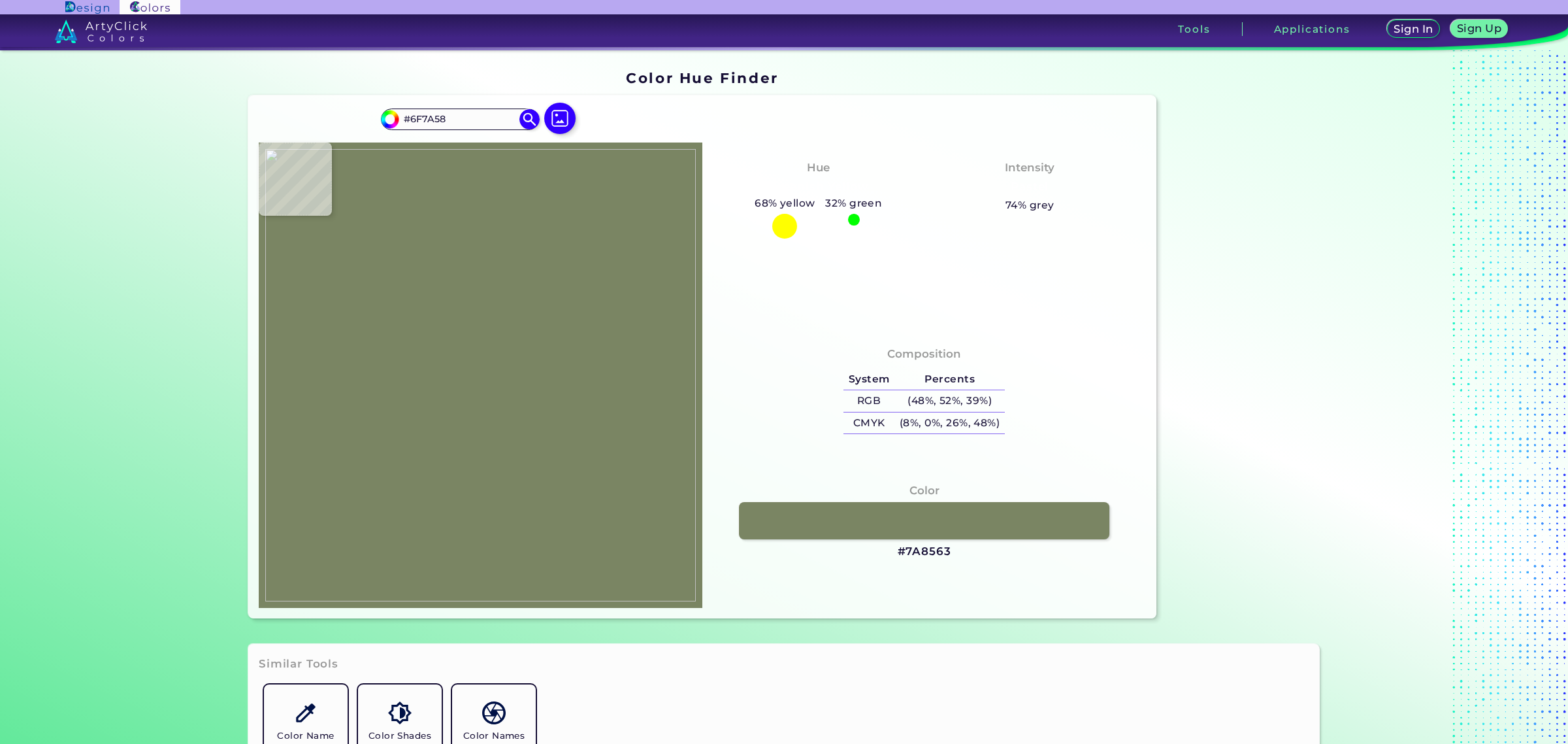
type input "#6e7957"
type input "#6E7957"
type input "#6c7755"
type input "#6C7755"
type input "#707e5b"
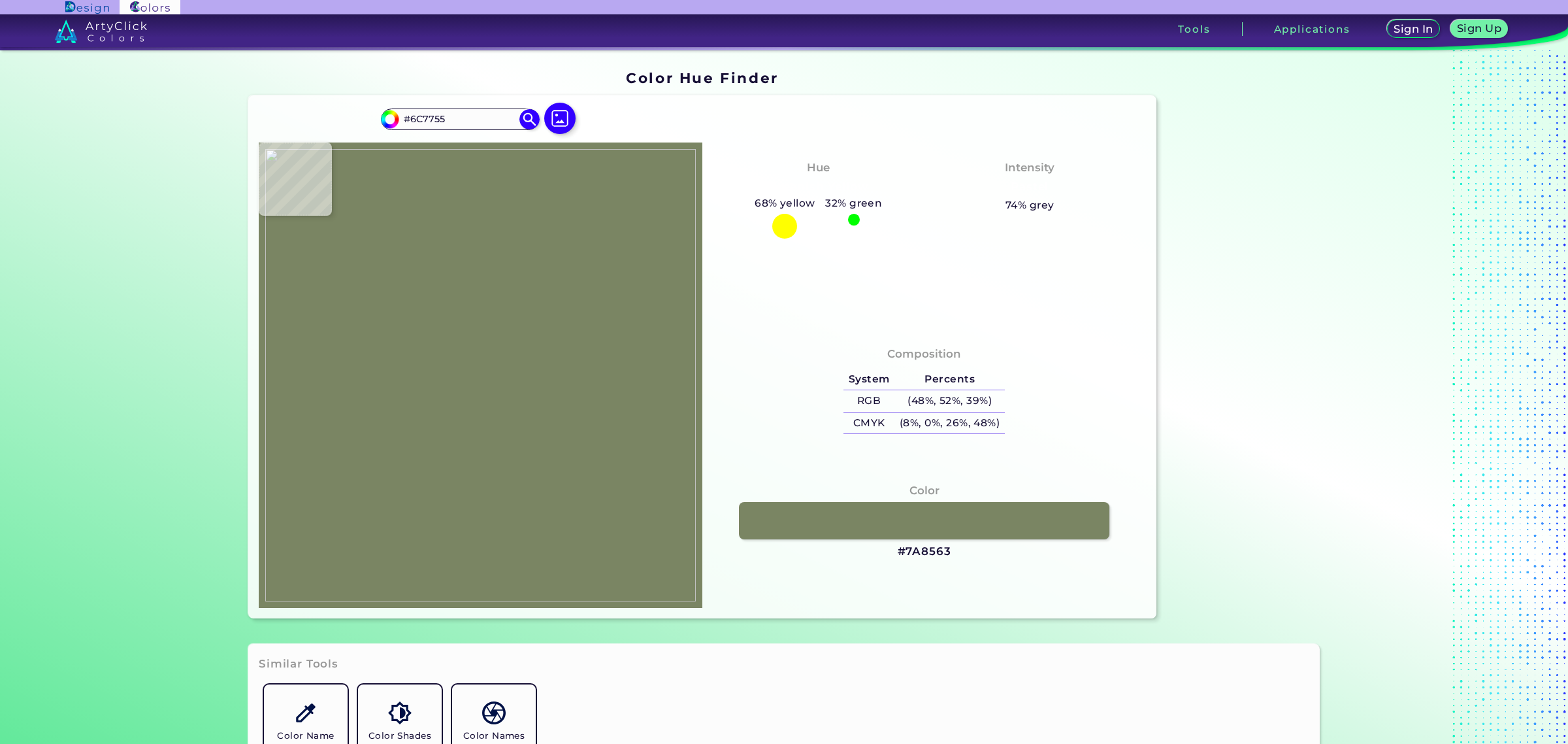
type input "#707E5B"
type input "#717d5b"
type input "#717D5B"
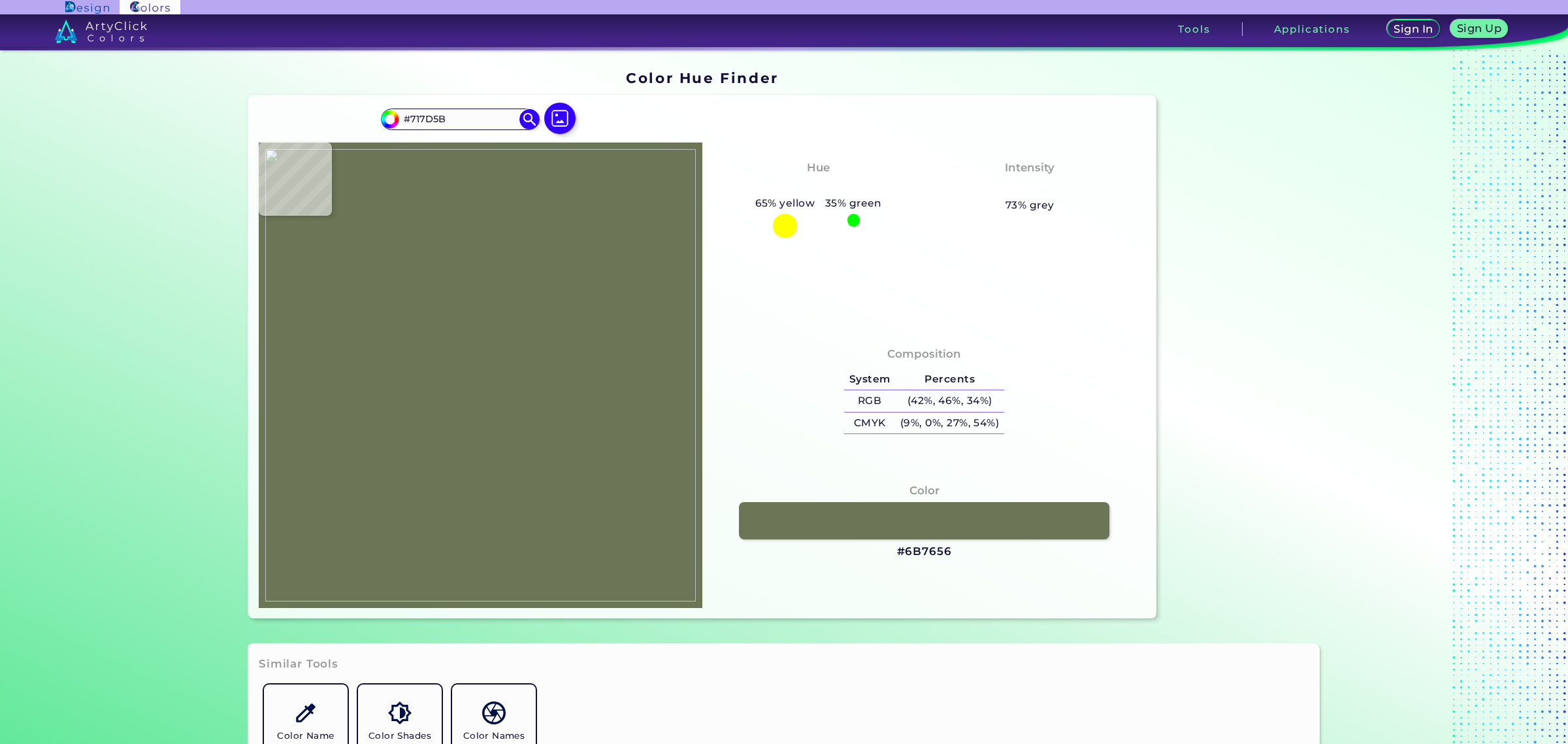
type input "#6b7656"
type input "#6B7656"
type input "#6a7756"
type input "#6A7756"
type input "#687353"
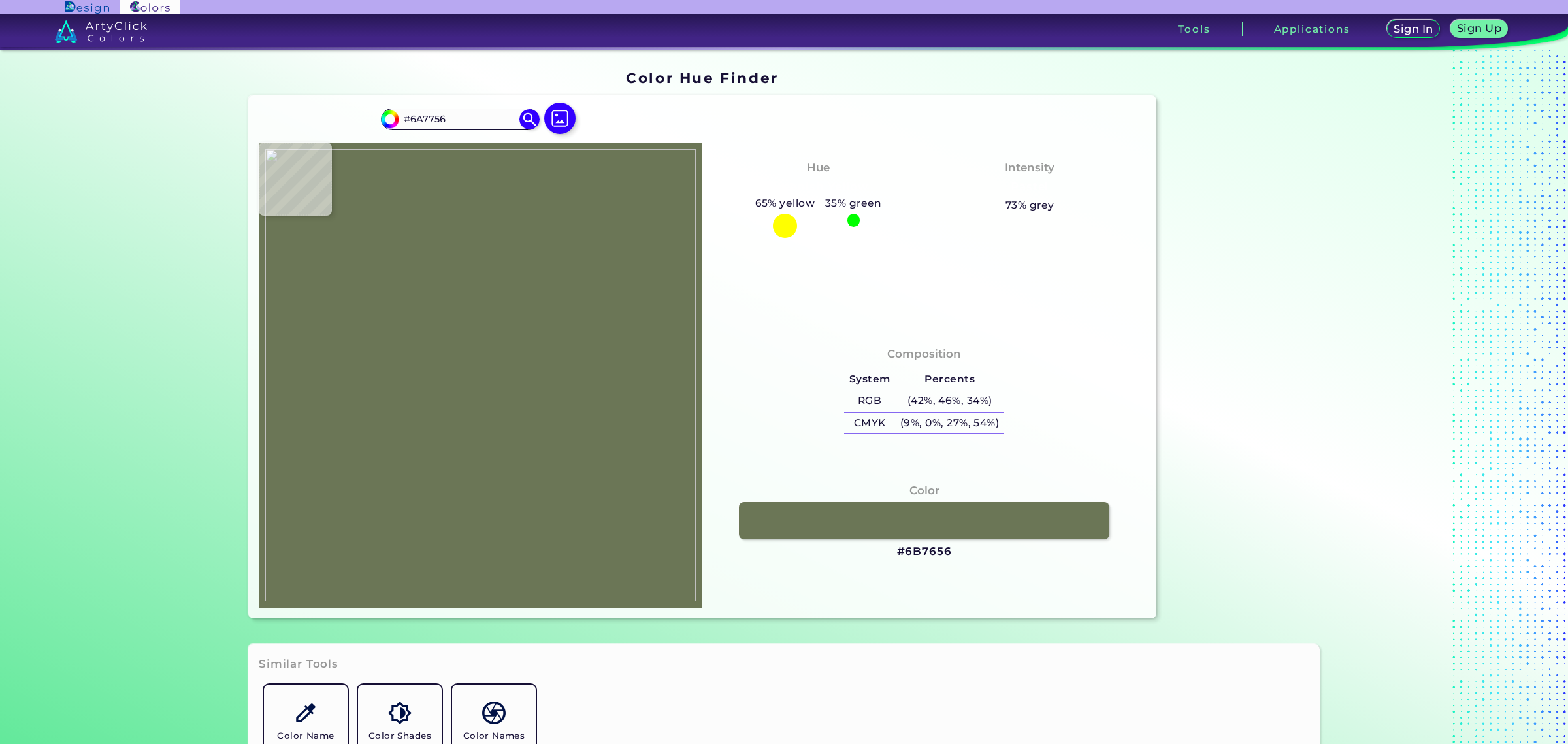
type input "#687353"
type input "#657251"
type input "#667355"
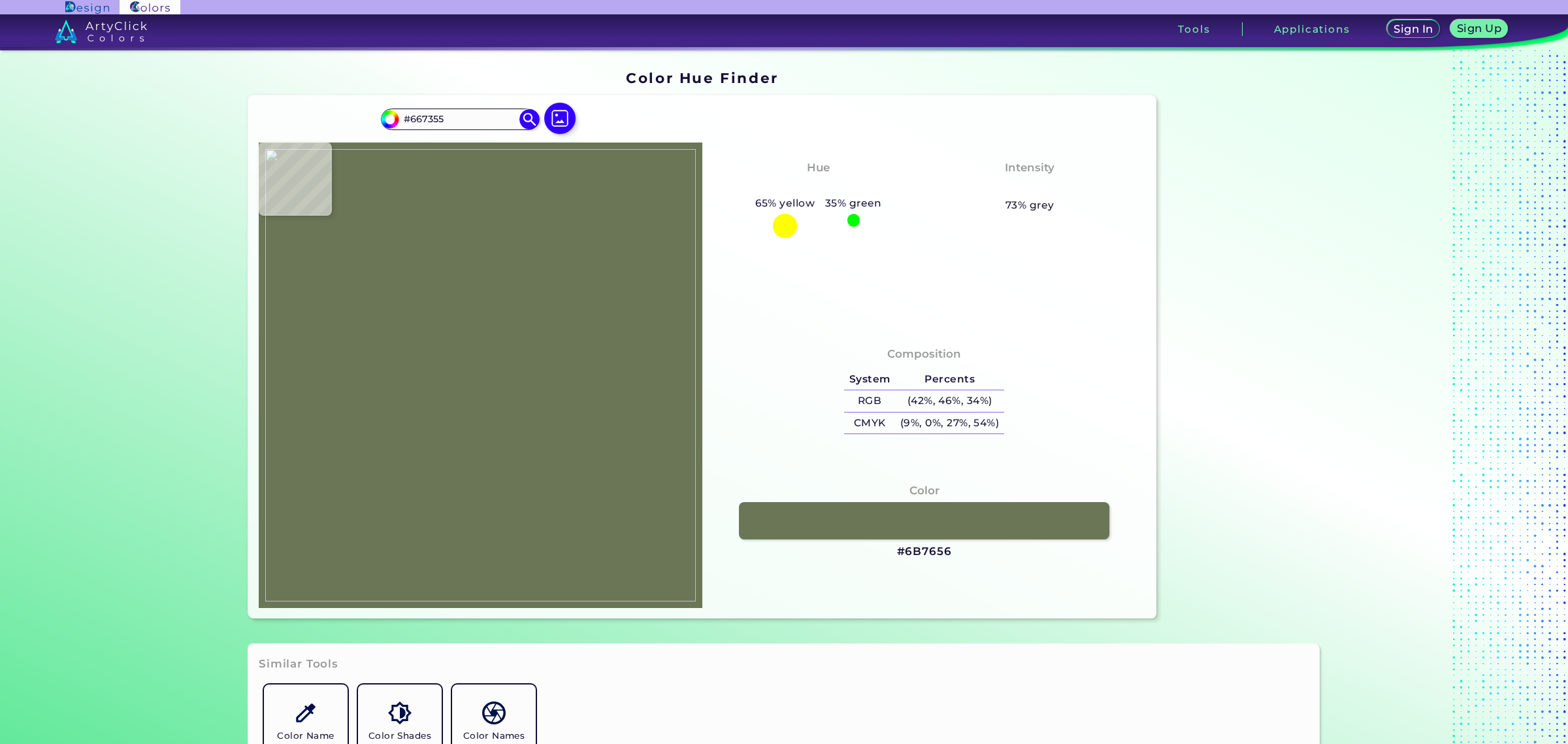
type input "#657254"
type input "#646f51"
type input "#646F51"
type input "#616e50"
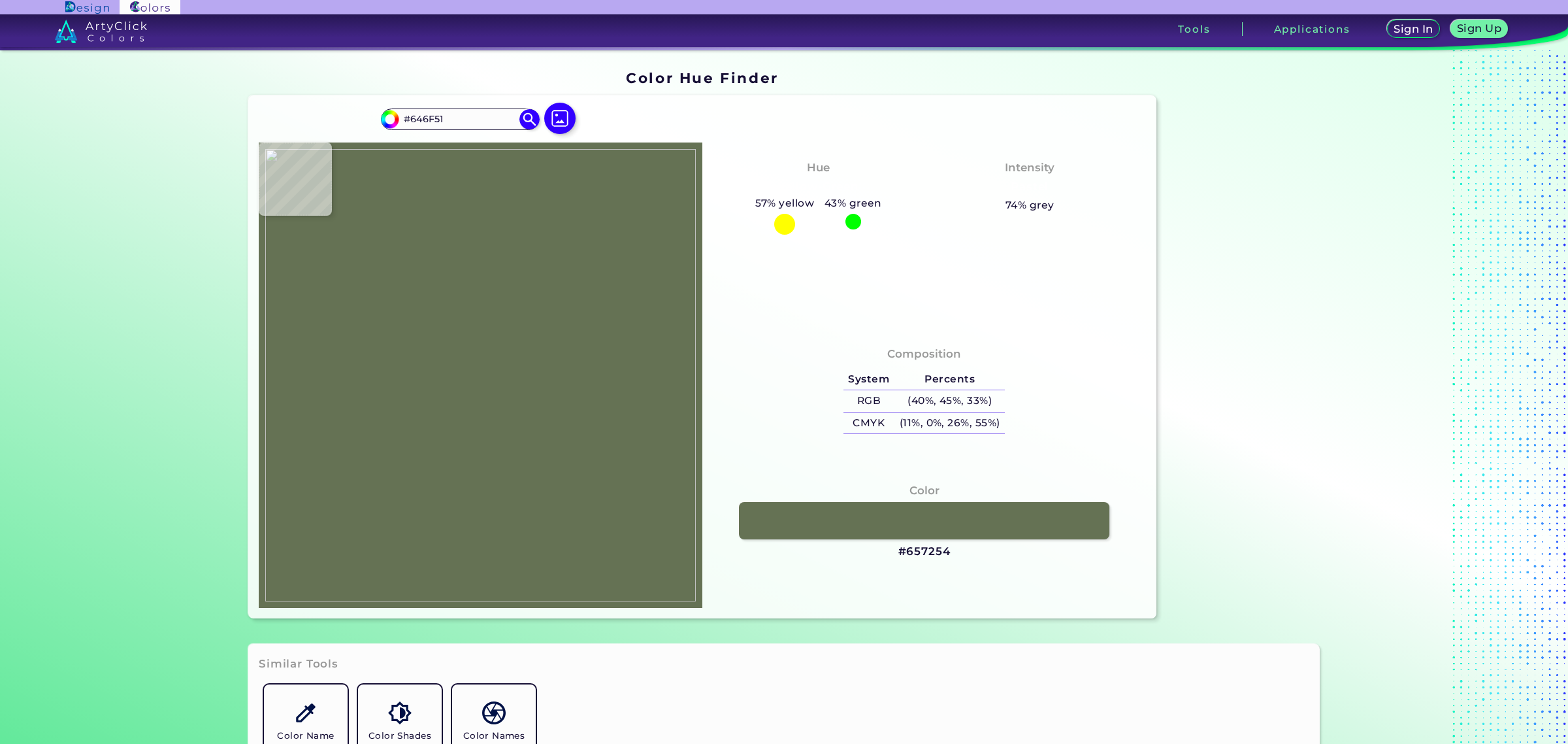
type input "#616E50"
type input "#5e6b4d"
type input "#5E6B4D"
type input "#677254"
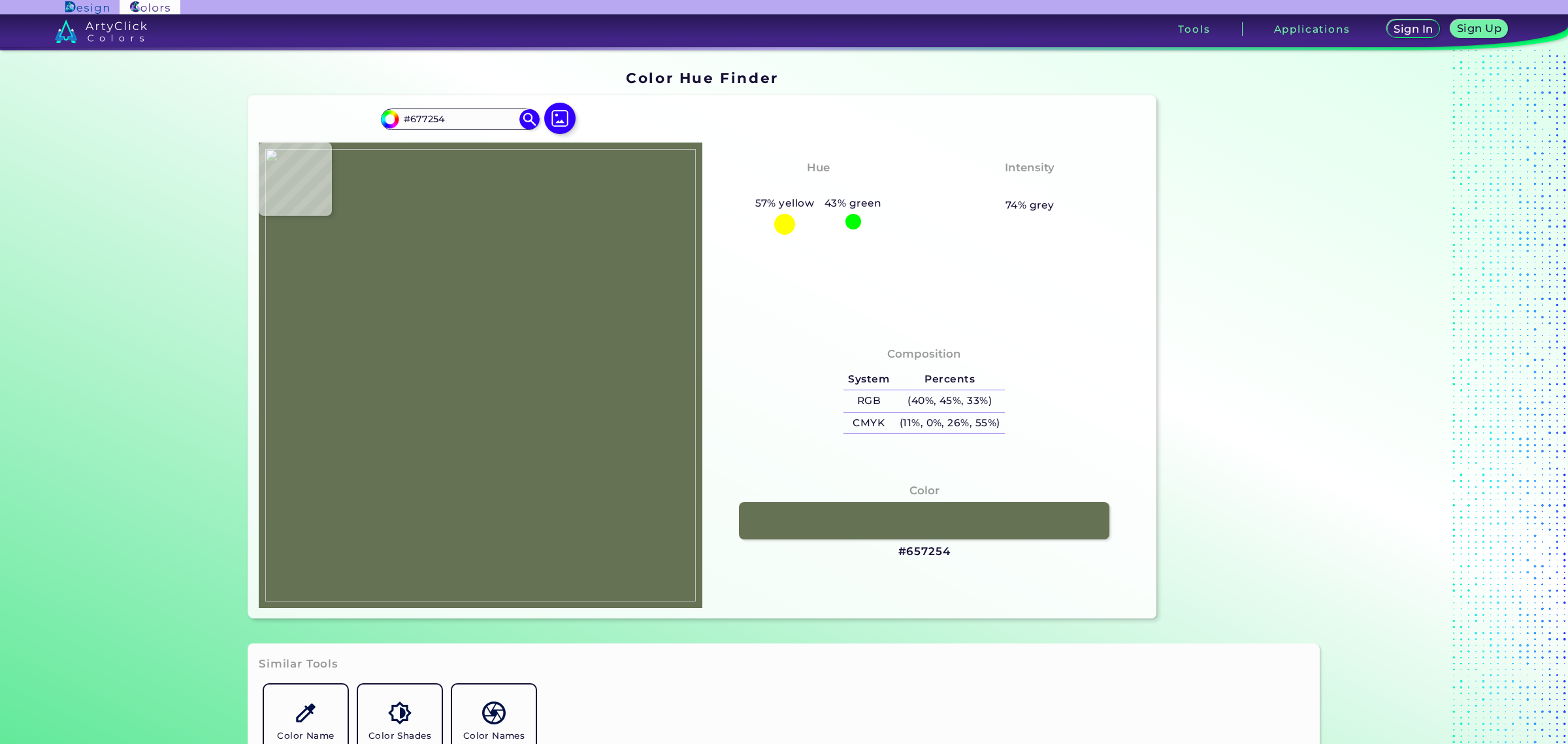
type input "#687457"
type input "#6a7658"
type input "#6A7658"
type input "#6b785a"
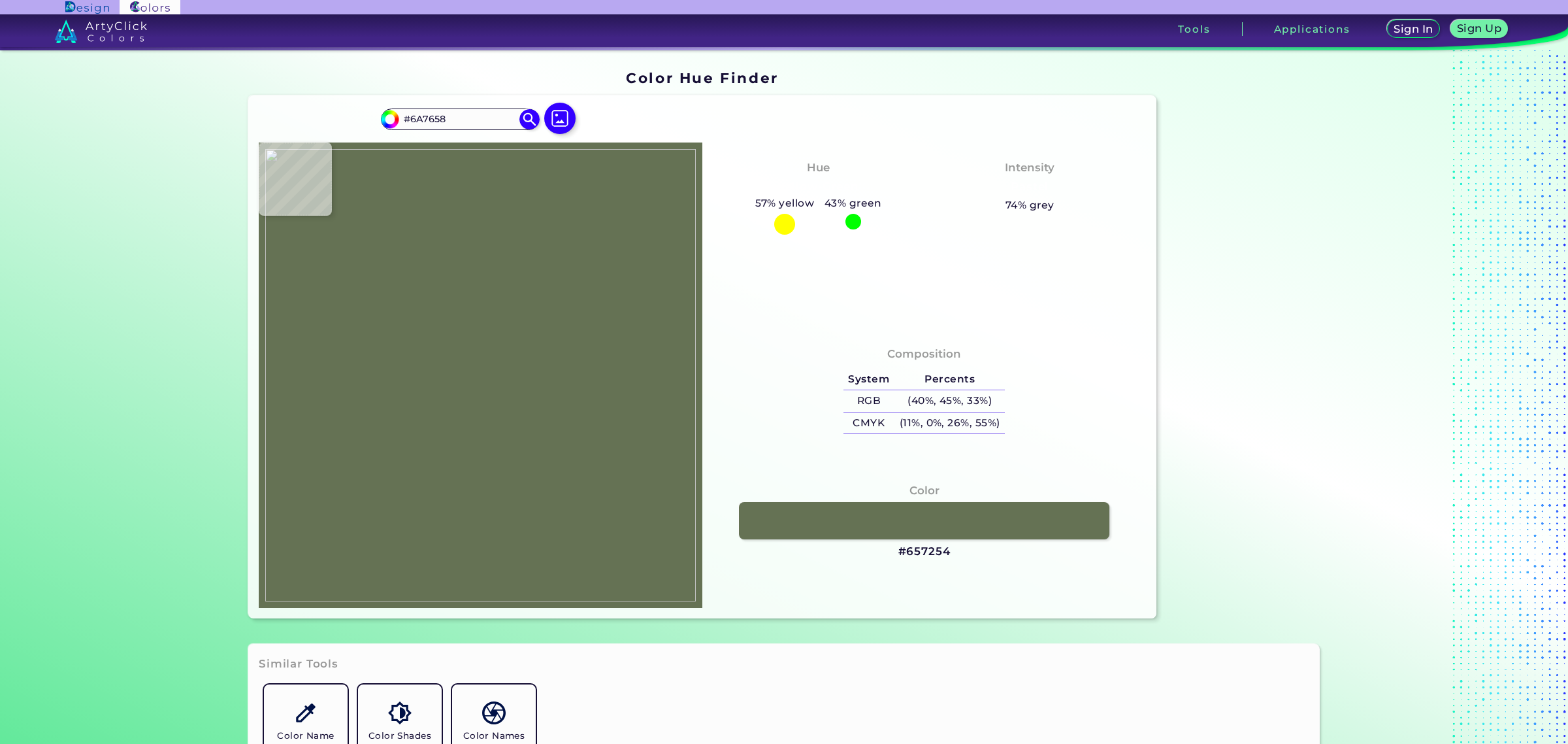
type input "#6B785A"
type input "#687456"
type input "#697555"
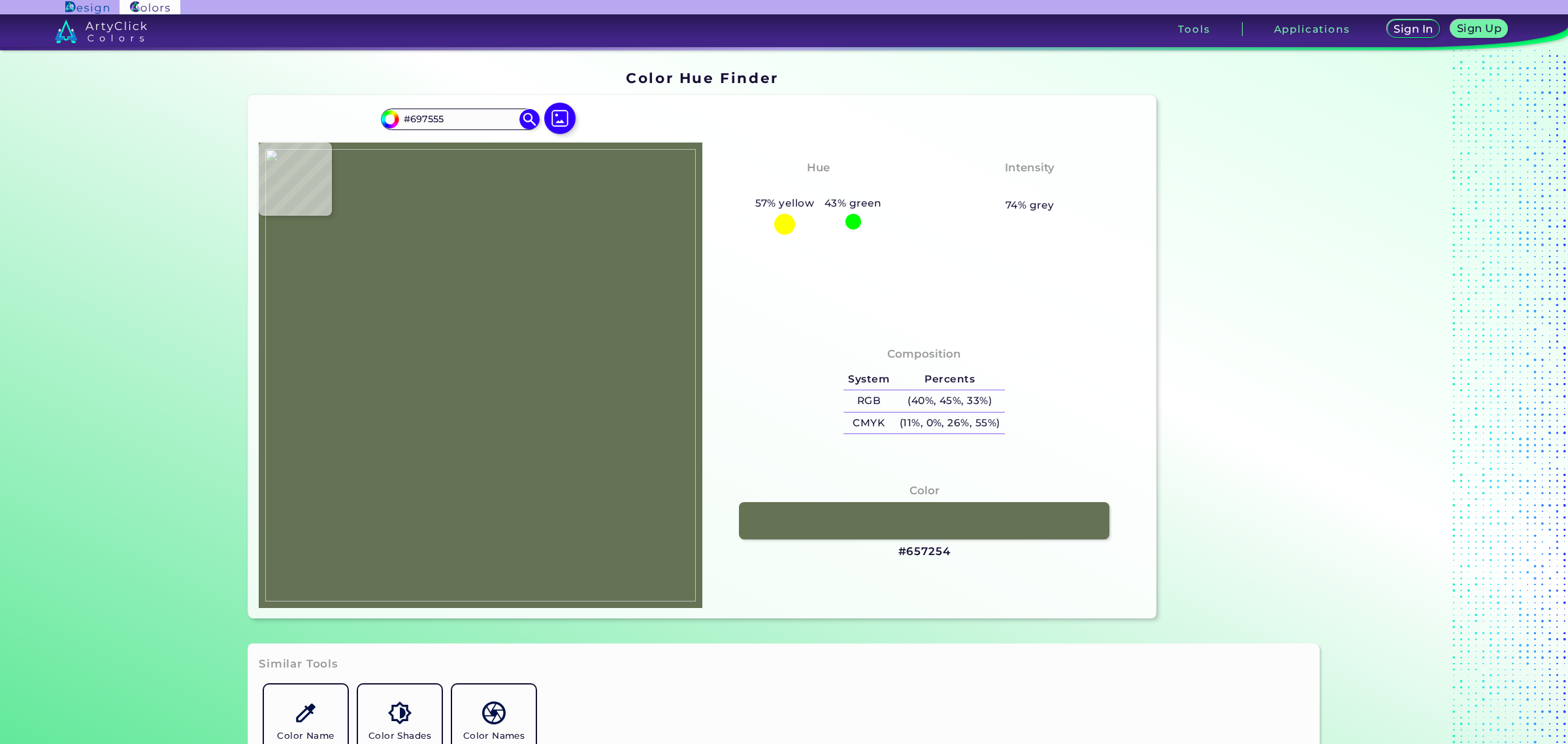
type input "#6d7858"
type input "#6D7858"
type input "#657254"
type input "#677557"
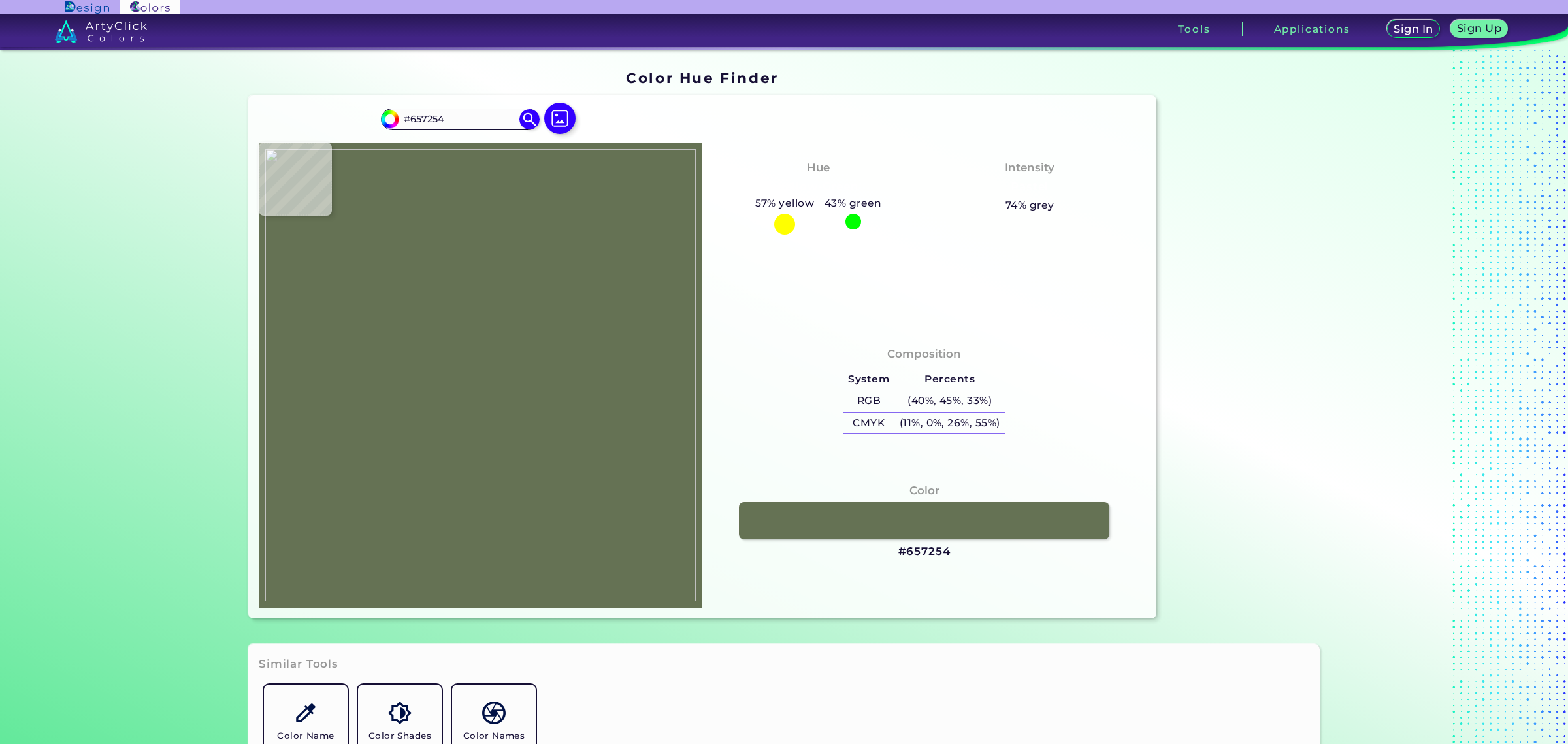
type input "#677557"
type input "#6c7757"
type input "#6C7757"
type input "#697756"
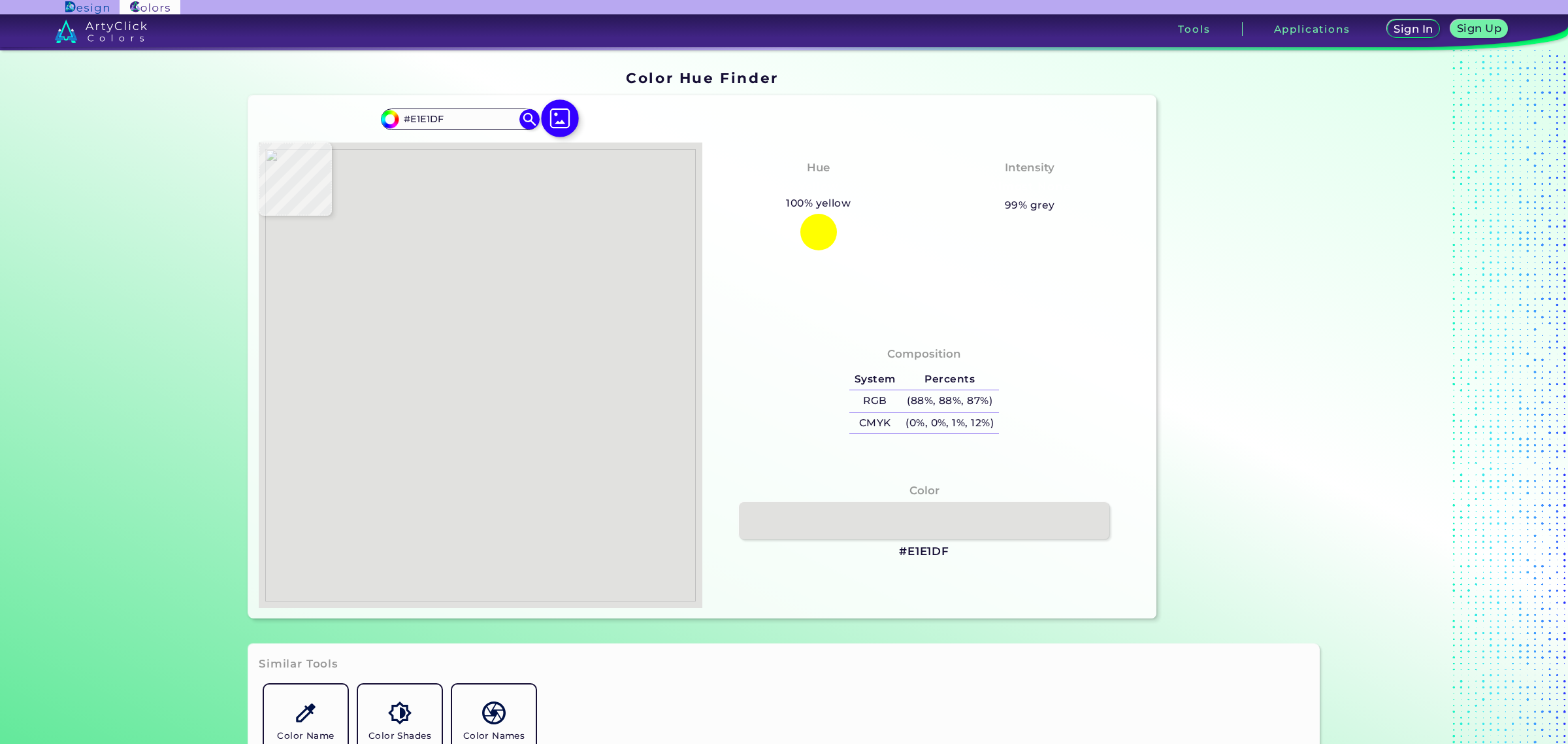
click at [553, 131] on img at bounding box center [560, 118] width 38 height 38
click at [0, 0] on input "file" at bounding box center [0, 0] width 0 height 0
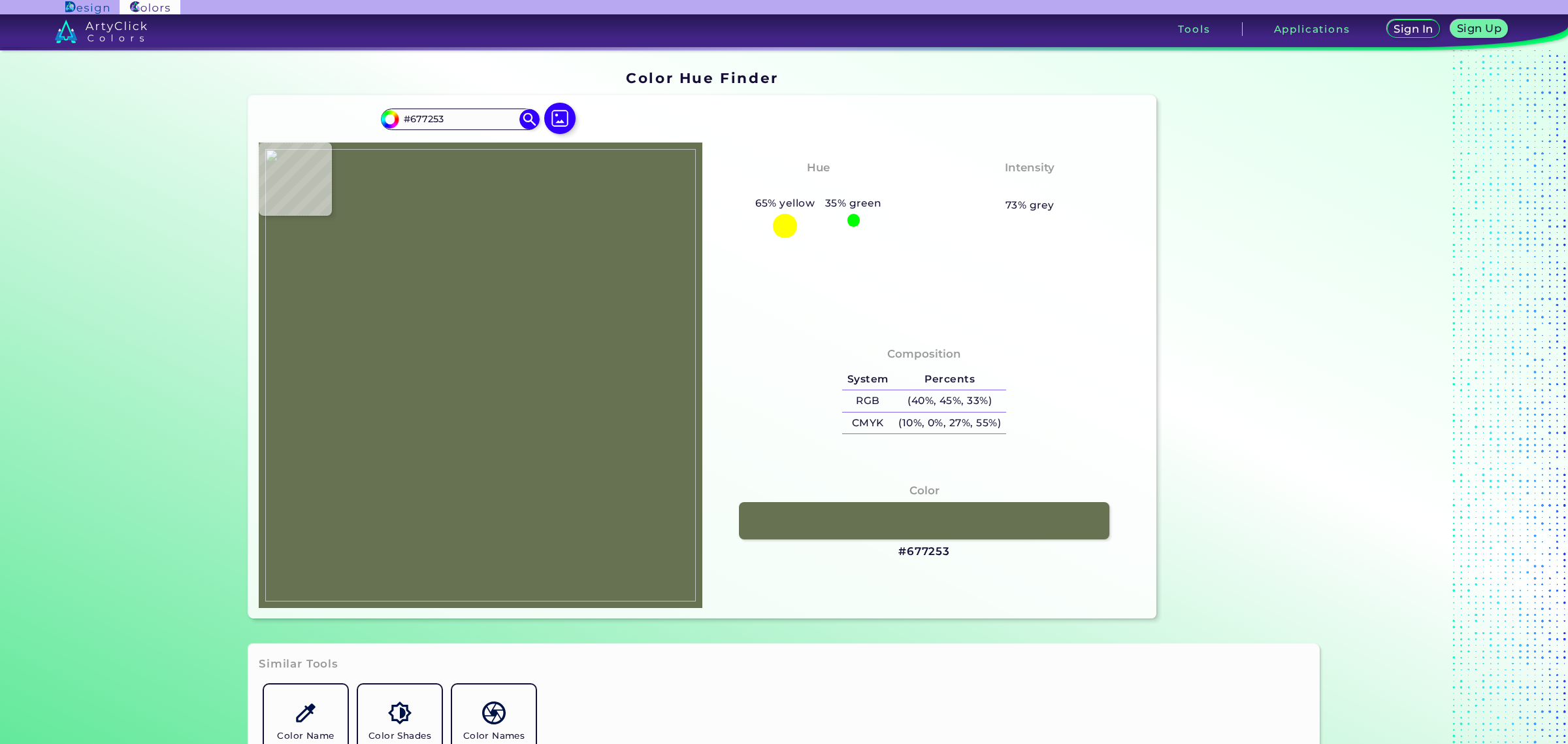
click at [500, 333] on img at bounding box center [481, 375] width 431 height 452
drag, startPoint x: 890, startPoint y: 548, endPoint x: 945, endPoint y: 550, distance: 55.0
click at [945, 550] on div "Color #677253" at bounding box center [924, 521] width 423 height 90
copy h3 "#677253"
click at [876, 554] on div "Color #677253" at bounding box center [924, 521] width 423 height 90
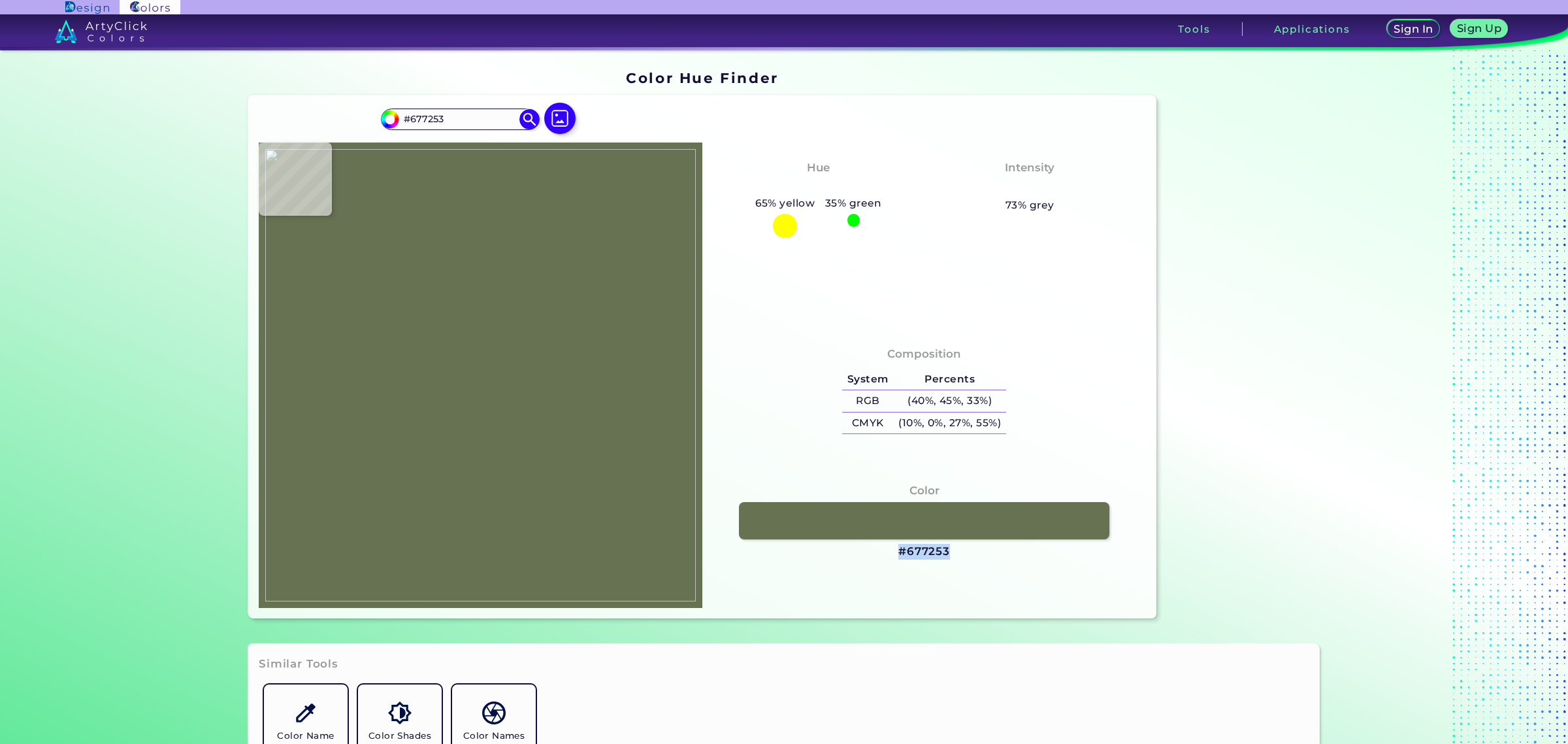
drag, startPoint x: 908, startPoint y: 549, endPoint x: 945, endPoint y: 552, distance: 37.1
click at [945, 552] on div "Color #677253" at bounding box center [924, 521] width 423 height 90
copy h3 "#677253"
click at [563, 119] on img at bounding box center [560, 118] width 38 height 38
click at [0, 0] on input "file" at bounding box center [0, 0] width 0 height 0
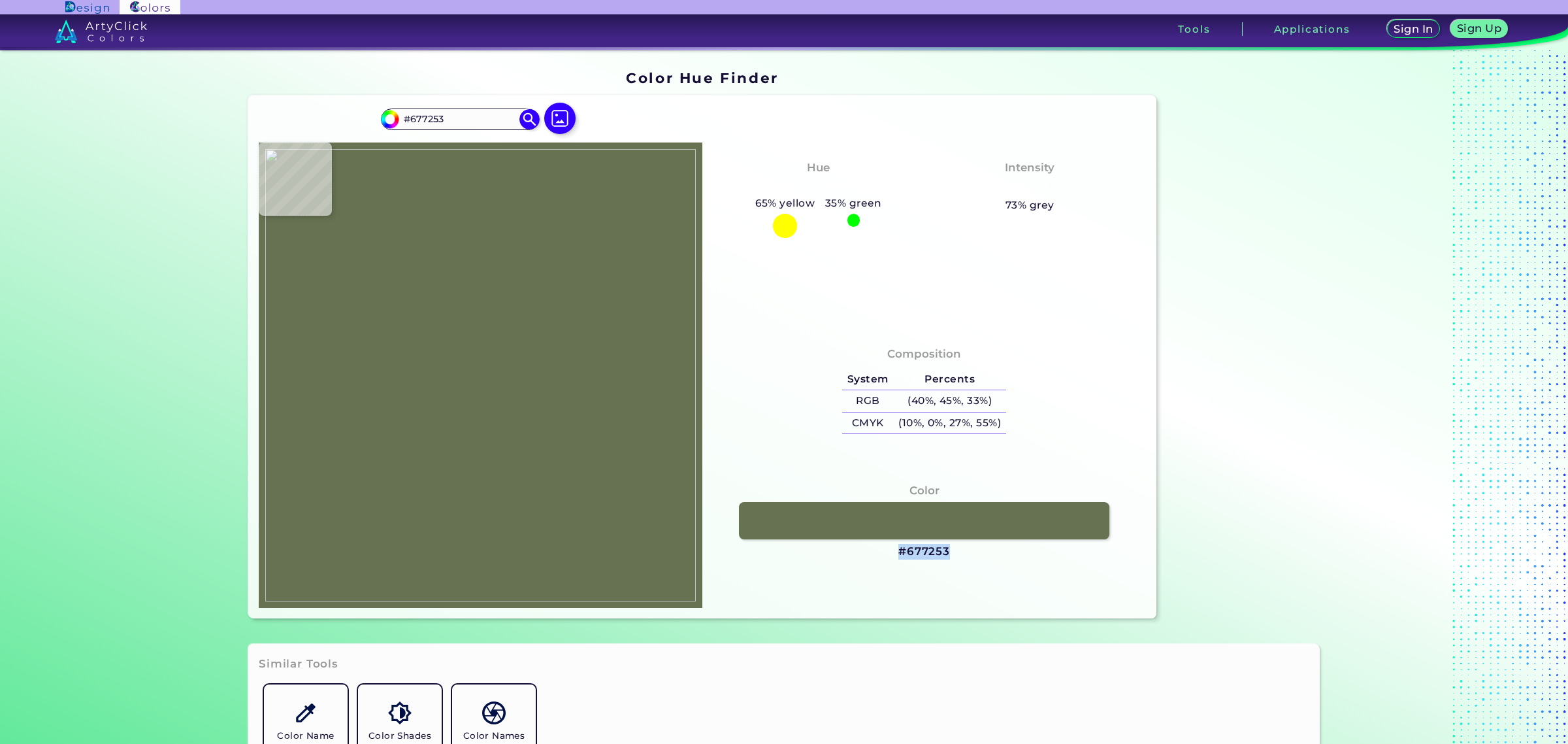
click at [491, 360] on img at bounding box center [481, 375] width 431 height 452
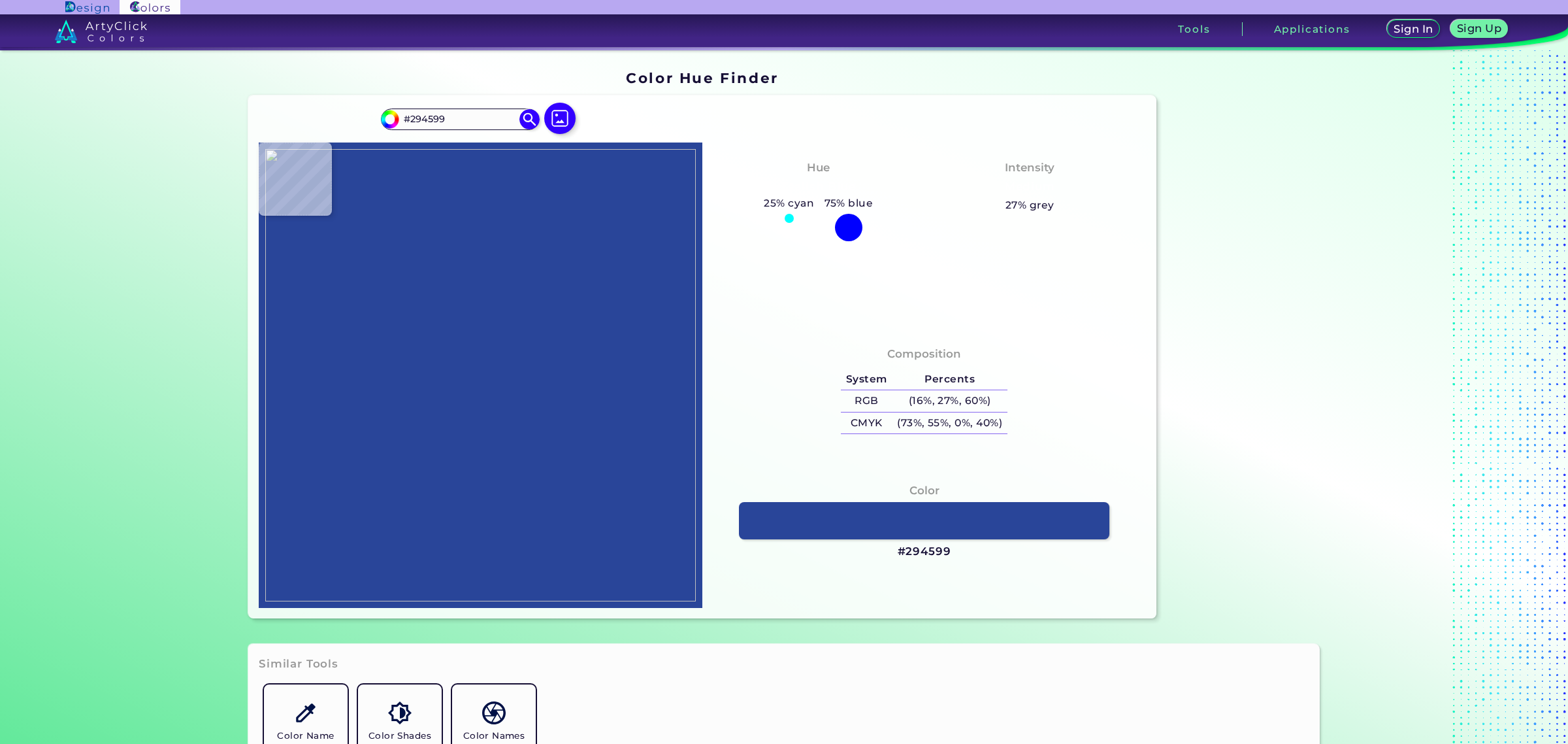
click at [481, 381] on img at bounding box center [481, 375] width 431 height 452
drag, startPoint x: 894, startPoint y: 549, endPoint x: 961, endPoint y: 554, distance: 67.2
click at [961, 554] on div "Color #294599" at bounding box center [924, 521] width 423 height 90
copy h3 "#294599"
